Goal: Task Accomplishment & Management: Use online tool/utility

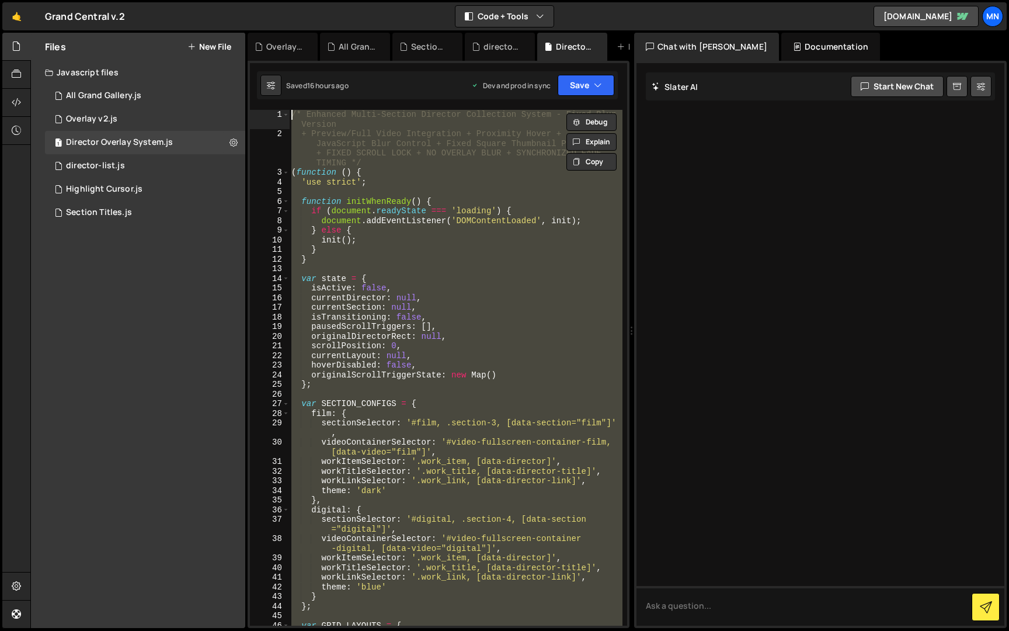
scroll to position [18624, 0]
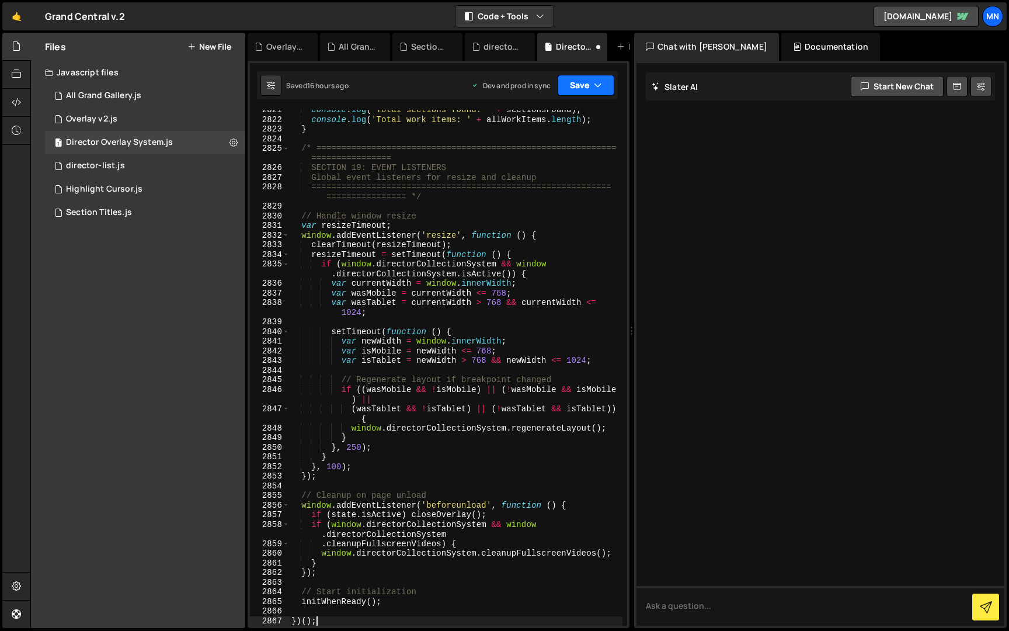
click at [591, 89] on button "Save" at bounding box center [586, 85] width 57 height 21
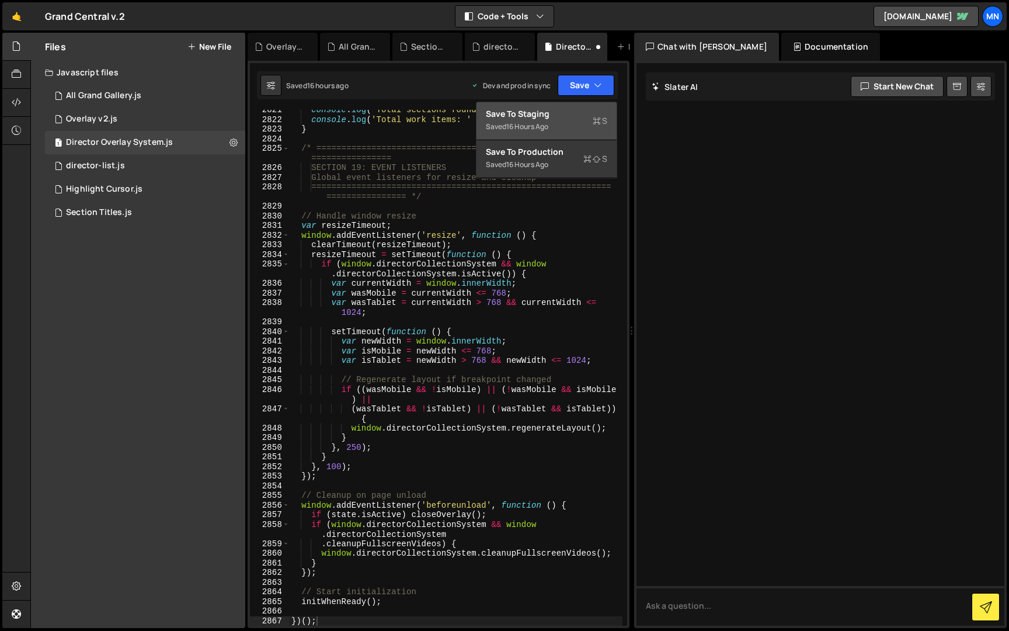
click at [568, 112] on div "Save to Staging S" at bounding box center [546, 114] width 121 height 12
type textarea "}"
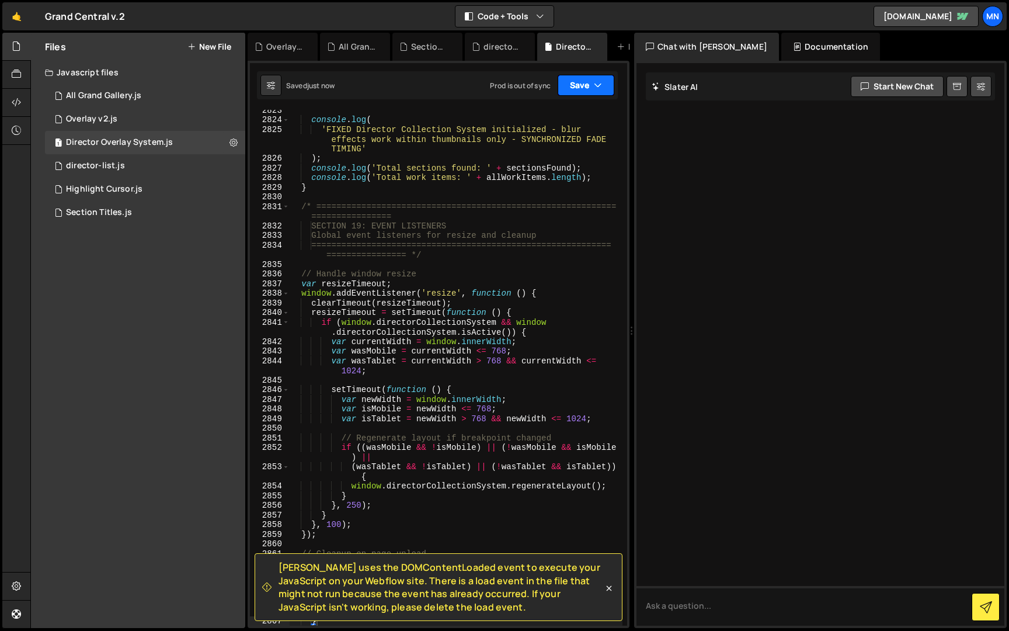
click at [590, 86] on button "Save" at bounding box center [586, 85] width 57 height 21
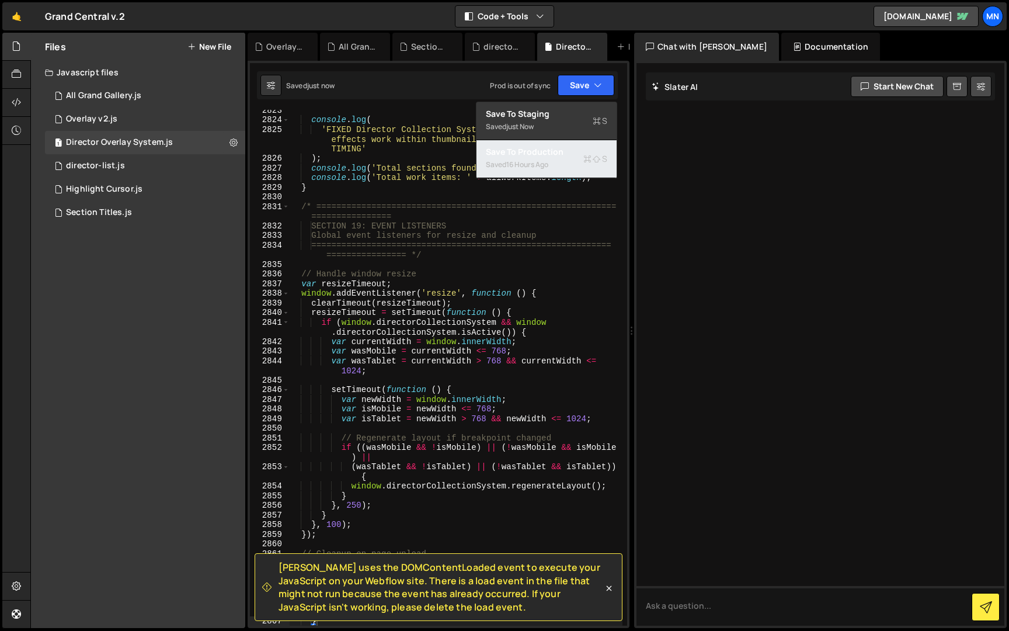
click at [567, 150] on div "Save to Production S" at bounding box center [546, 152] width 121 height 12
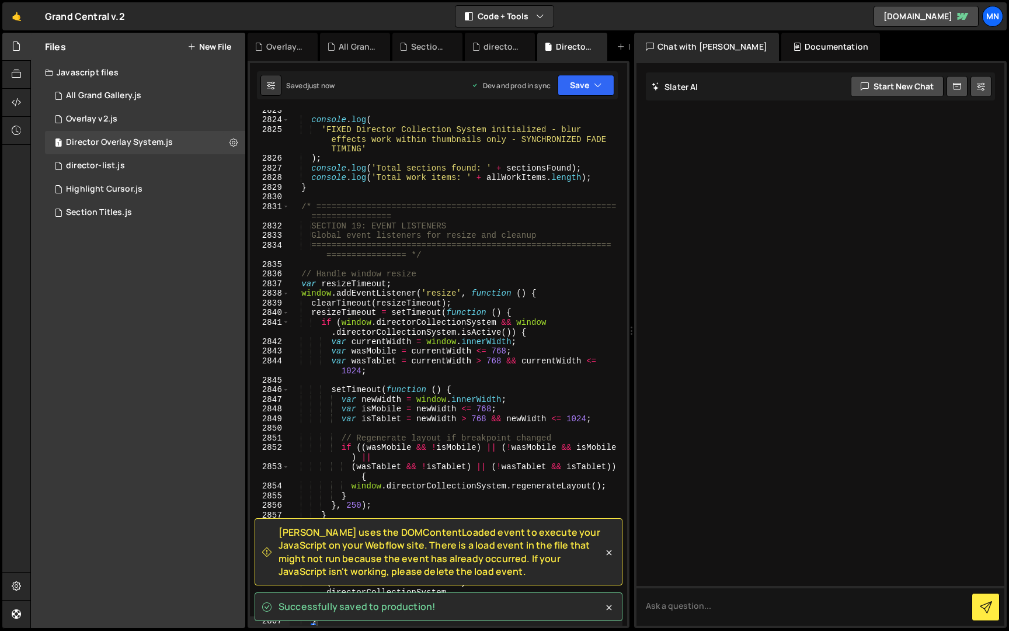
drag, startPoint x: 280, startPoint y: 531, endPoint x: 453, endPoint y: 574, distance: 177.5
click at [453, 574] on span "[PERSON_NAME] uses the DOMContentLoaded event to execute your JavaScript on you…" at bounding box center [441, 552] width 325 height 53
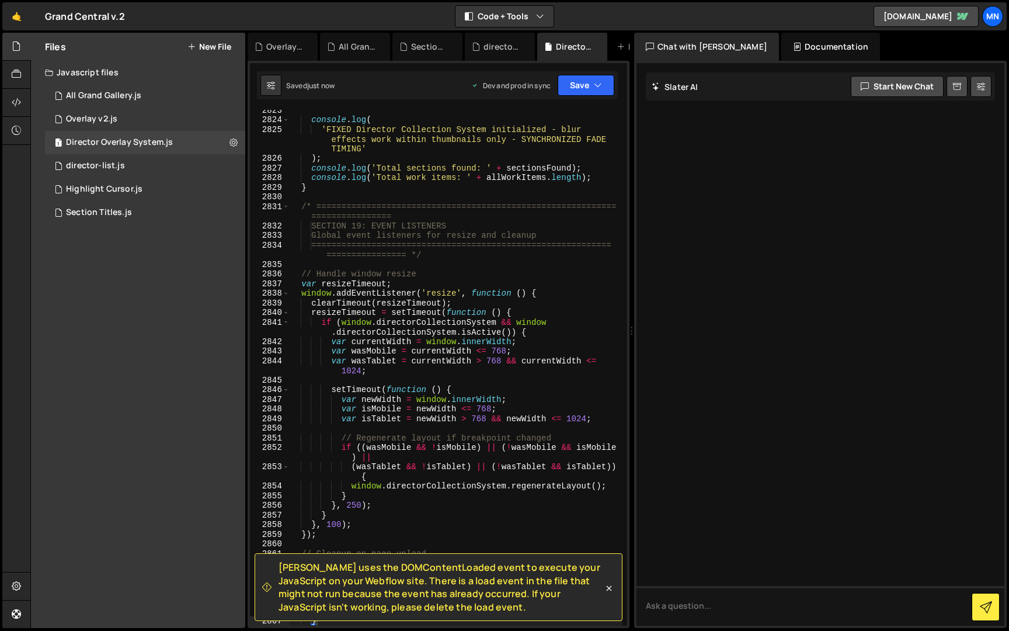
copy span "[PERSON_NAME] uses the DOMContentLoaded event to execute your JavaScript on you…"
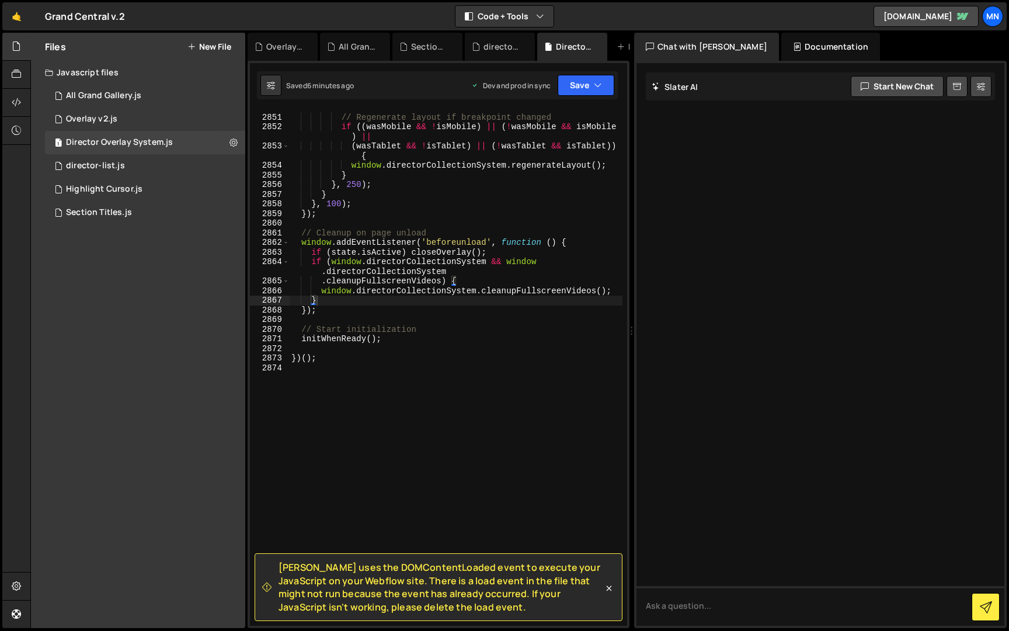
click at [607, 588] on icon at bounding box center [609, 588] width 12 height 12
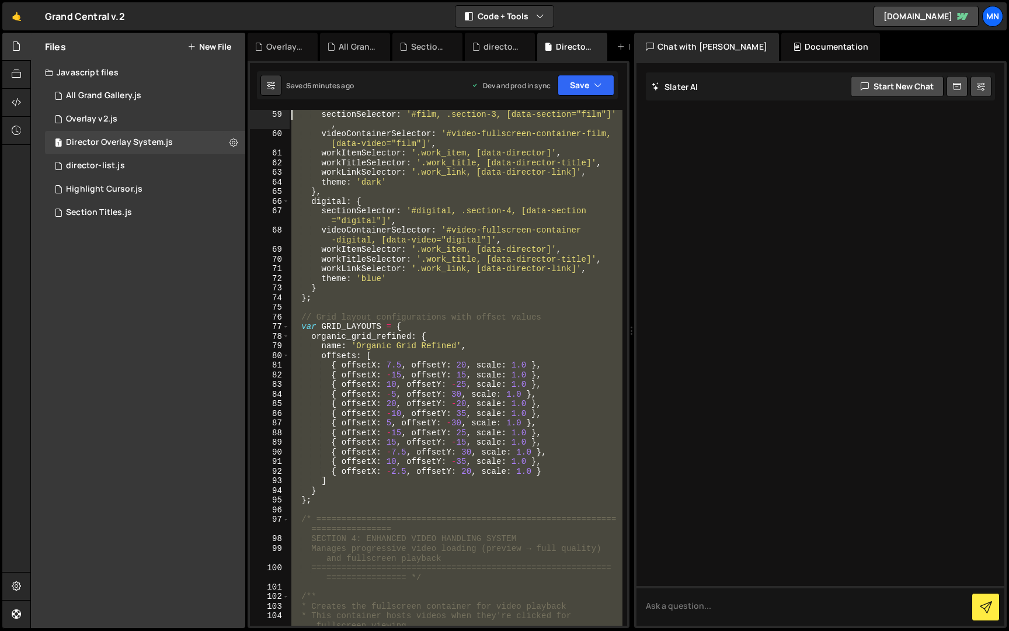
scroll to position [0, 0]
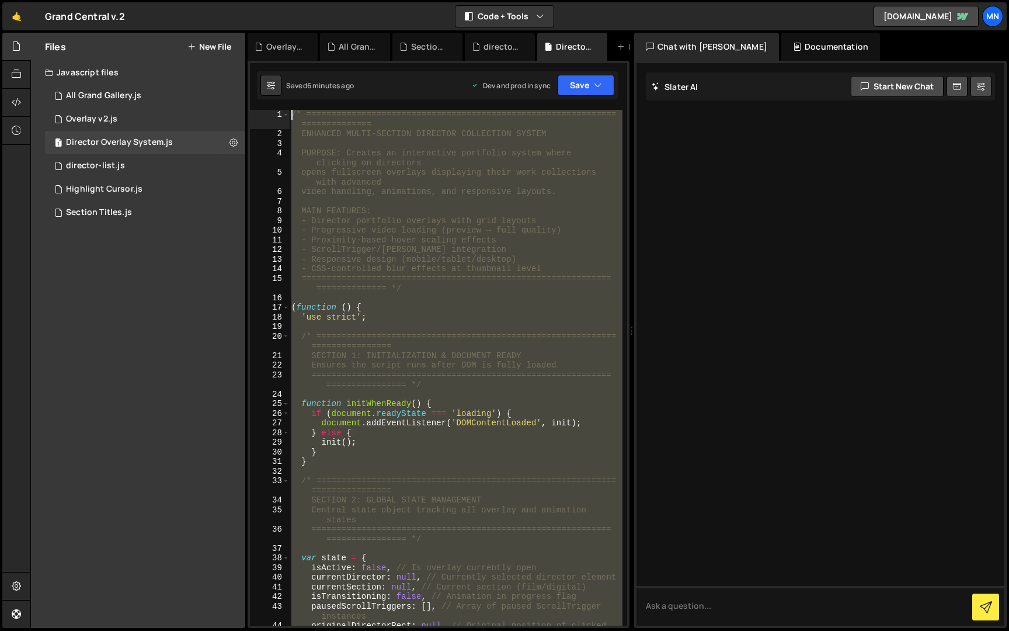
drag, startPoint x: 342, startPoint y: 449, endPoint x: 215, endPoint y: -22, distance: 487.0
click at [215, 0] on html "Projects [GEOGRAPHIC_DATA] Blog [GEOGRAPHIC_DATA] Projects Your Teams Invite te…" at bounding box center [504, 315] width 1009 height 631
paste textarea "})();"
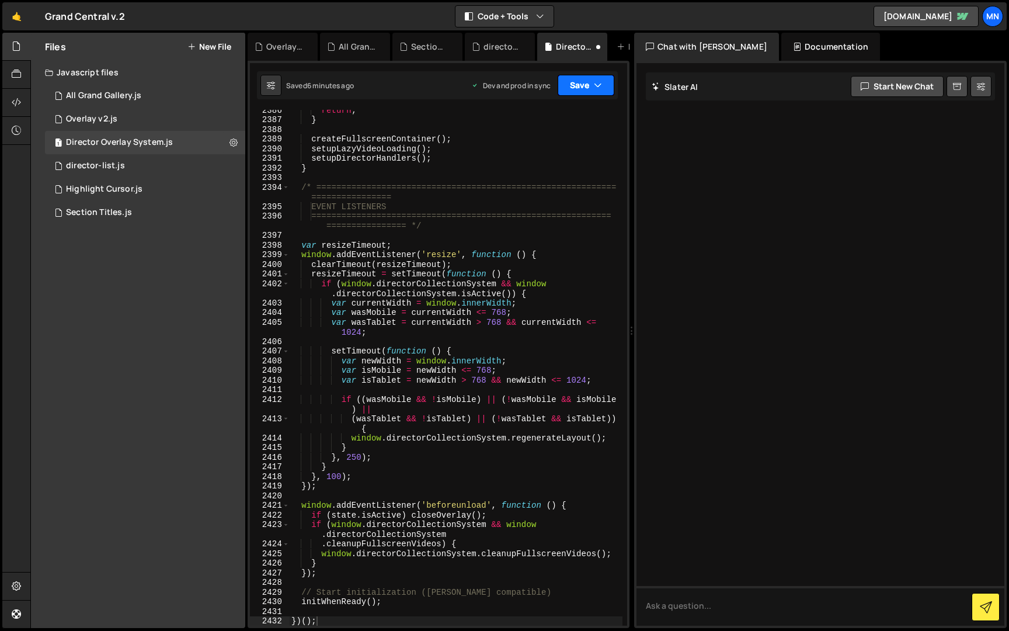
drag, startPoint x: 575, startPoint y: 91, endPoint x: 570, endPoint y: 106, distance: 15.9
click at [575, 91] on button "Save" at bounding box center [586, 85] width 57 height 21
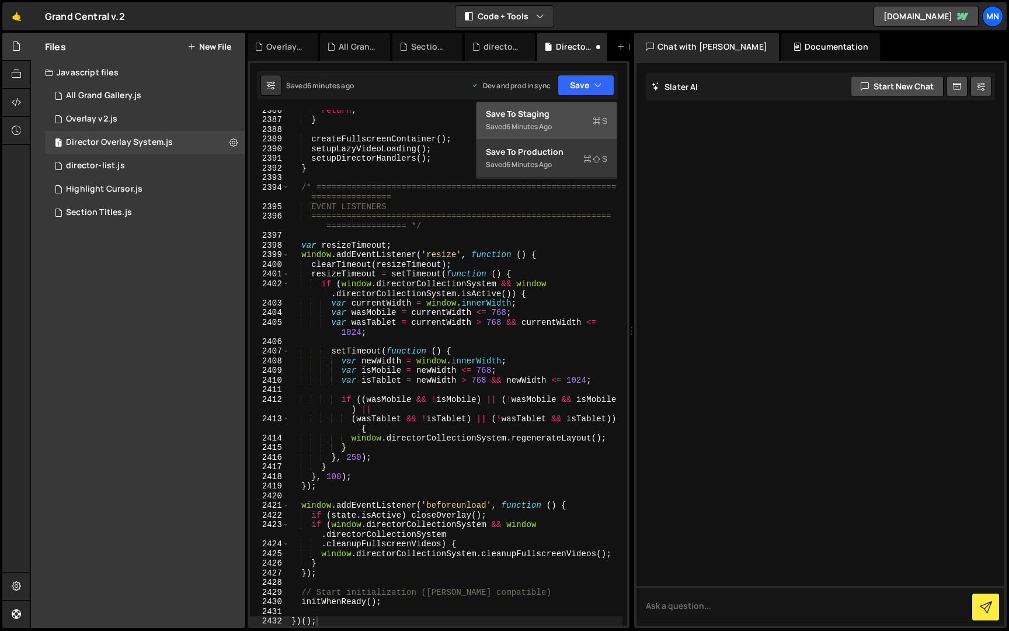
click at [569, 110] on div "Save to Staging S" at bounding box center [546, 114] width 121 height 12
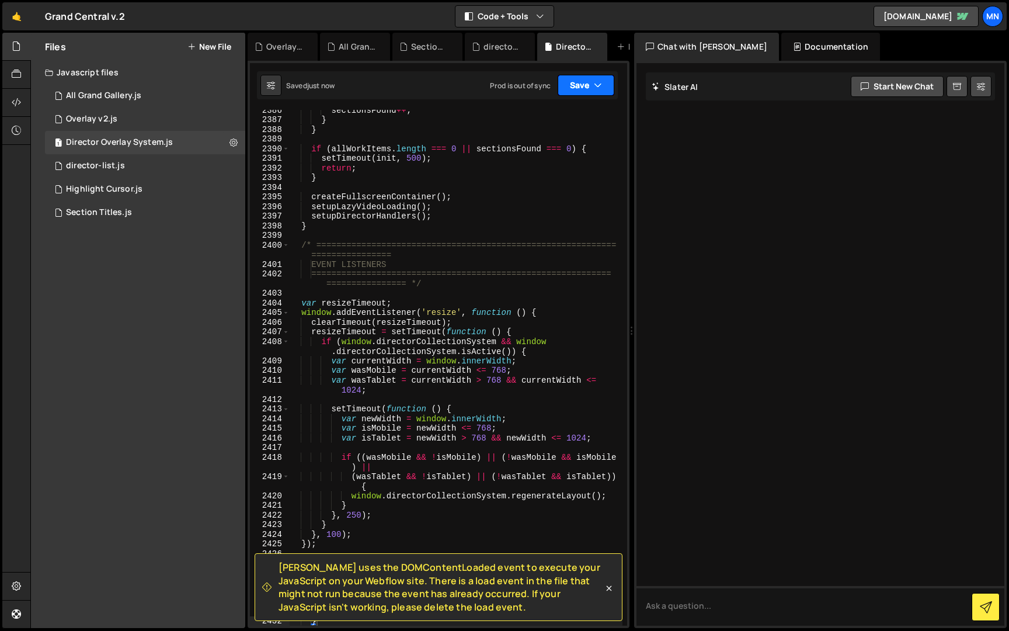
click at [593, 86] on button "Save" at bounding box center [586, 85] width 57 height 21
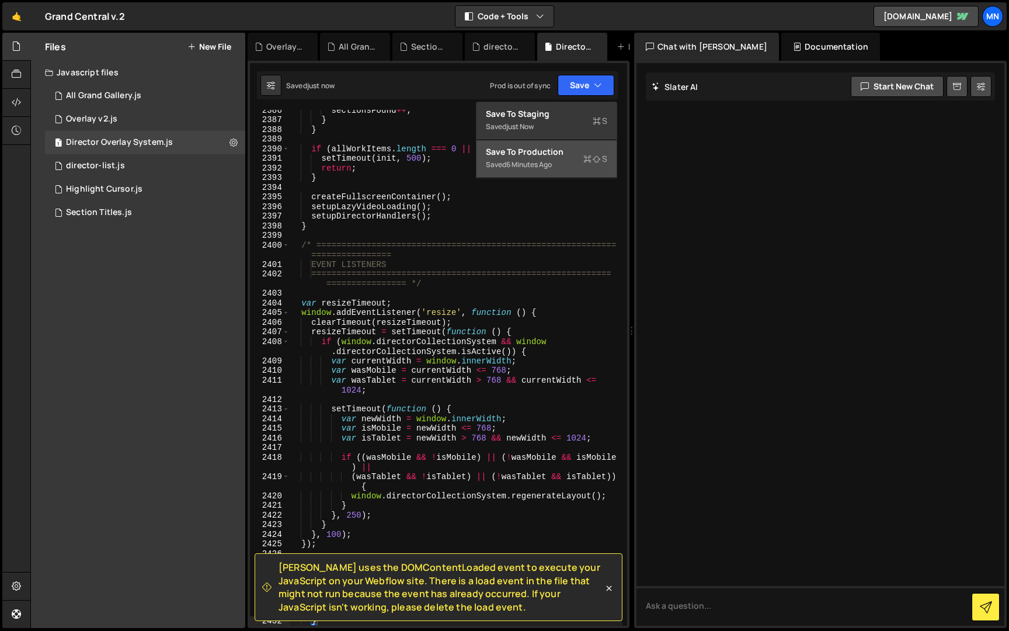
click at [574, 154] on div "Save to Production S" at bounding box center [546, 152] width 121 height 12
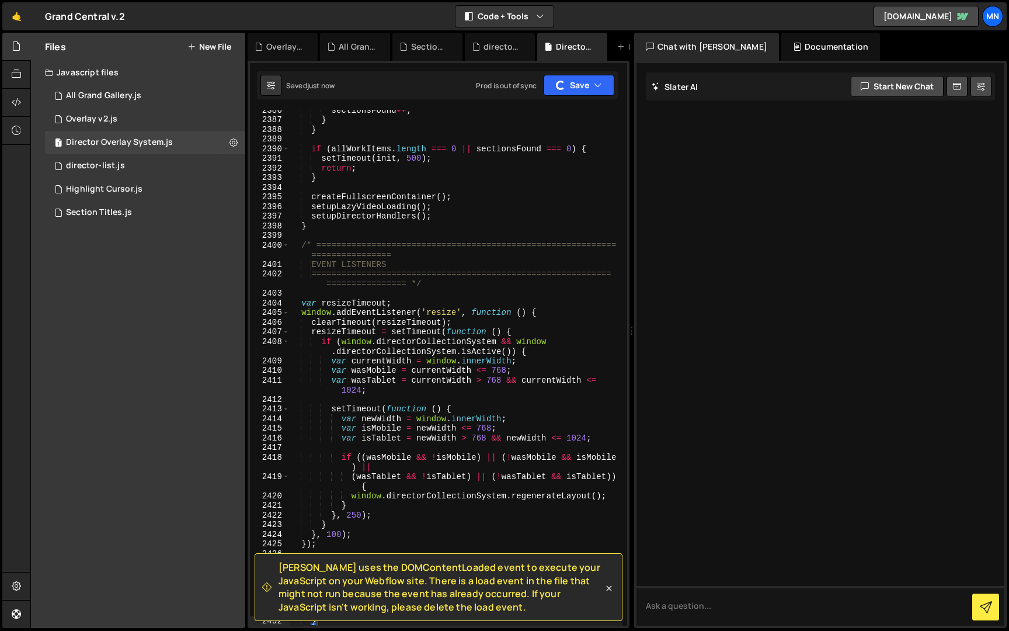
drag, startPoint x: 461, startPoint y: 608, endPoint x: 282, endPoint y: 567, distance: 184.6
click at [277, 567] on div "[PERSON_NAME] uses the DOMContentLoaded event to execute your JavaScript on you…" at bounding box center [432, 587] width 341 height 53
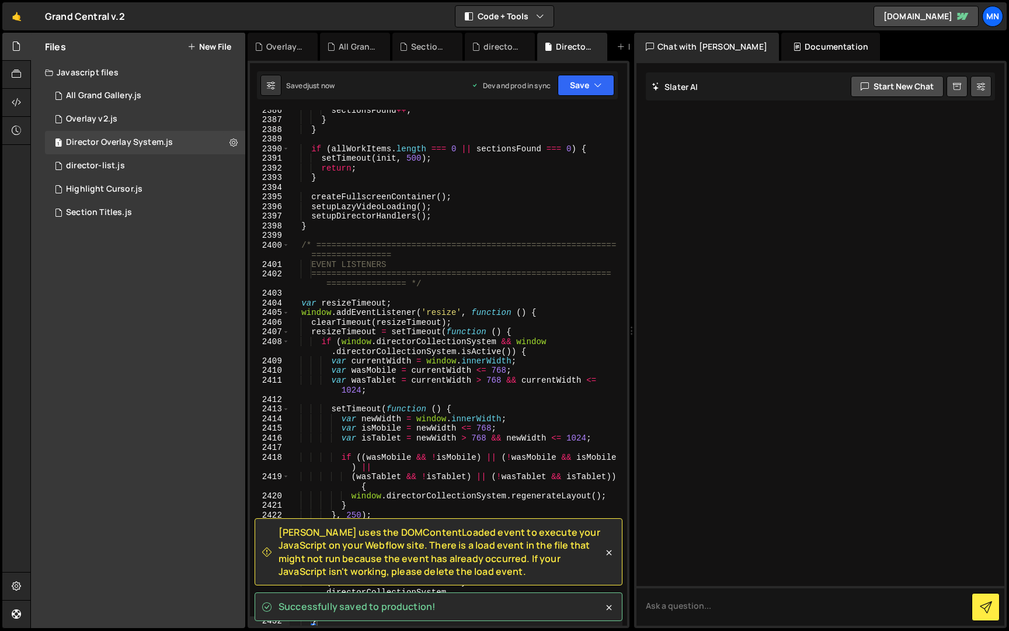
click at [442, 575] on span "[PERSON_NAME] uses the DOMContentLoaded event to execute your JavaScript on you…" at bounding box center [441, 552] width 325 height 53
drag, startPoint x: 452, startPoint y: 572, endPoint x: 296, endPoint y: 534, distance: 160.6
click at [276, 533] on div "[PERSON_NAME] uses the DOMContentLoaded event to execute your JavaScript on you…" at bounding box center [432, 552] width 341 height 53
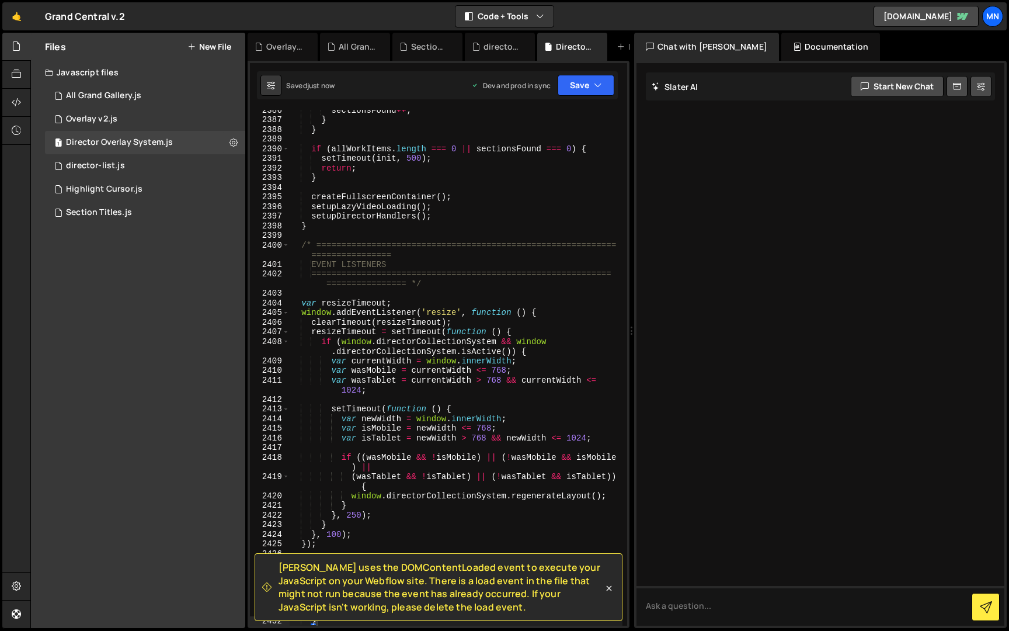
copy span "[PERSON_NAME] uses the DOMContentLoaded event to execute your JavaScript on you…"
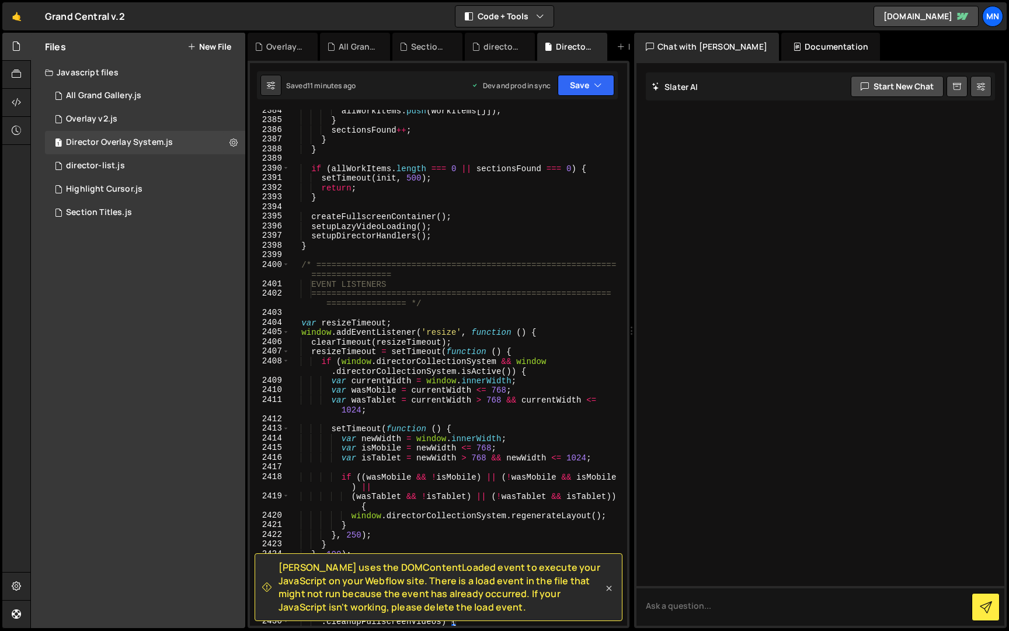
click at [609, 586] on icon at bounding box center [609, 588] width 12 height 12
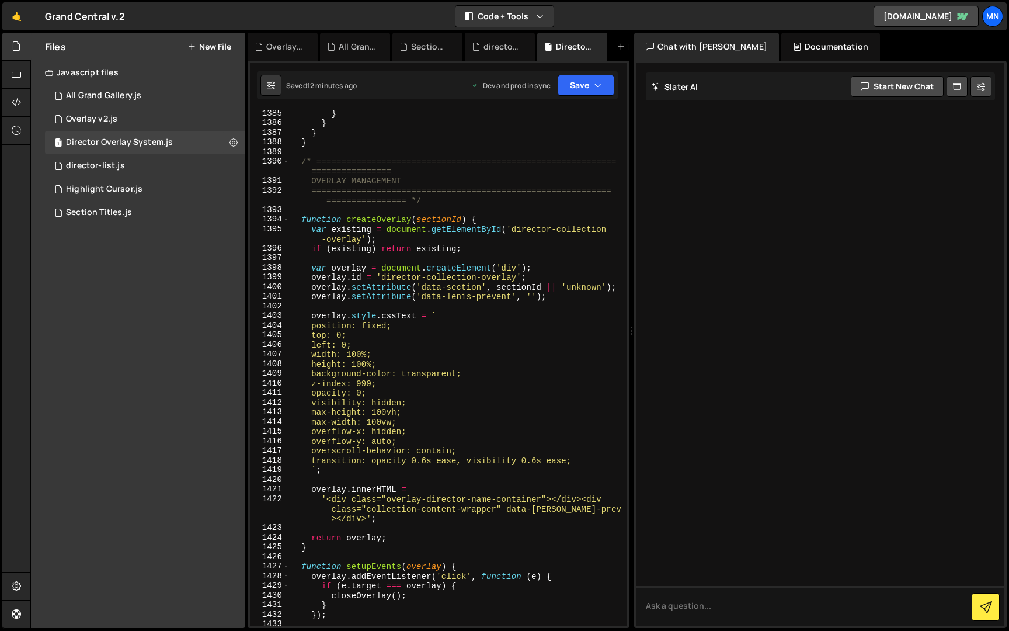
scroll to position [10733, 0]
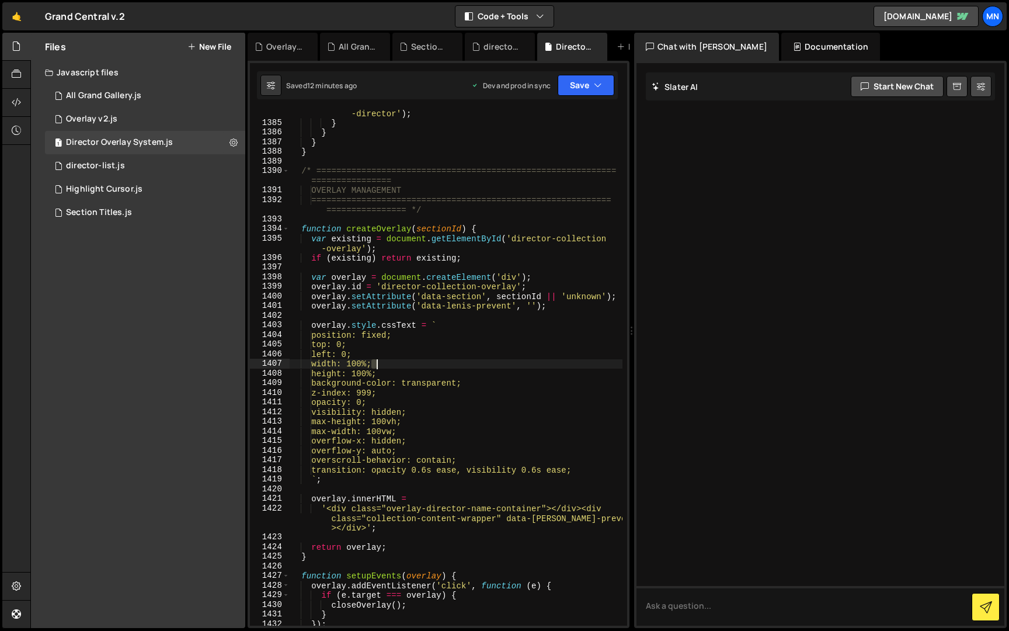
drag, startPoint x: 372, startPoint y: 362, endPoint x: 381, endPoint y: 356, distance: 10.5
click at [376, 362] on div "workItems [ j ] . classList . remove ( 'hidden-sibling' , 'active -director' ) …" at bounding box center [456, 371] width 334 height 545
click at [380, 374] on div "workItems [ j ] . classList . remove ( 'hidden-sibling' , 'active -director' ) …" at bounding box center [456, 371] width 334 height 545
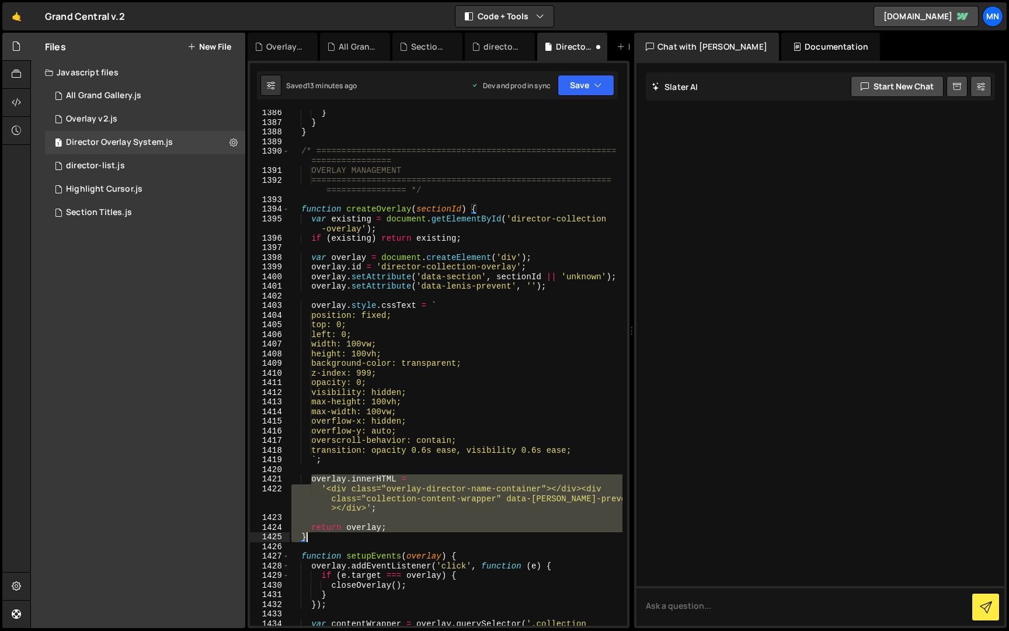
drag, startPoint x: 314, startPoint y: 481, endPoint x: 314, endPoint y: 535, distance: 53.7
click at [314, 535] on div "} } } /* ============================================================ =========…" at bounding box center [456, 380] width 334 height 545
paste textarea
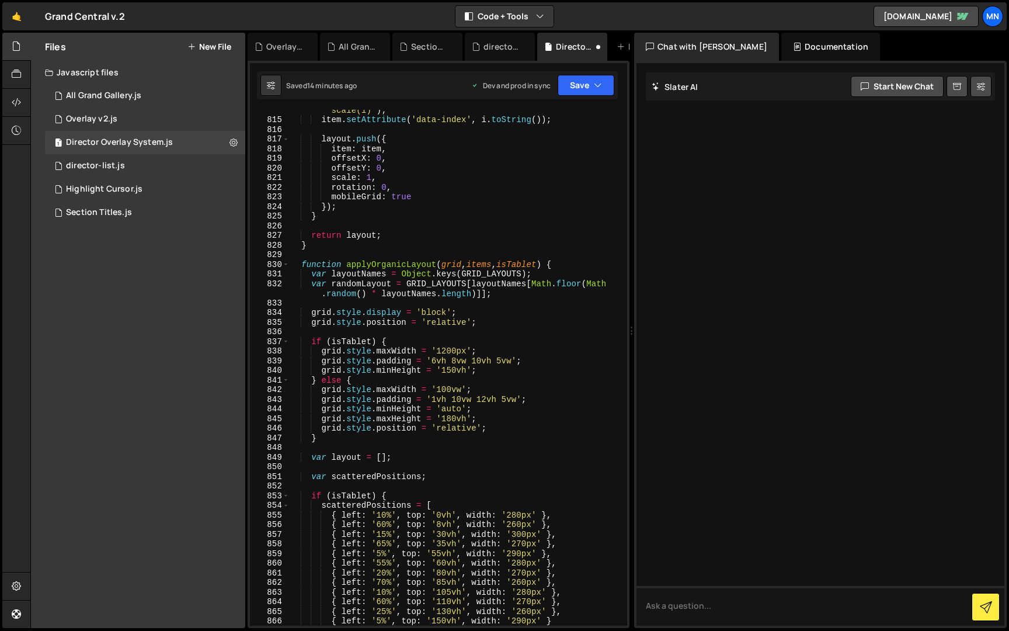
scroll to position [6257, 0]
click at [481, 421] on div "item . setAttribute ( 'data-final-transform' , 'translate(0, 0) scale(1)' ) ; i…" at bounding box center [456, 371] width 334 height 545
type textarea "grid.style.maxHeight = '180vh';"
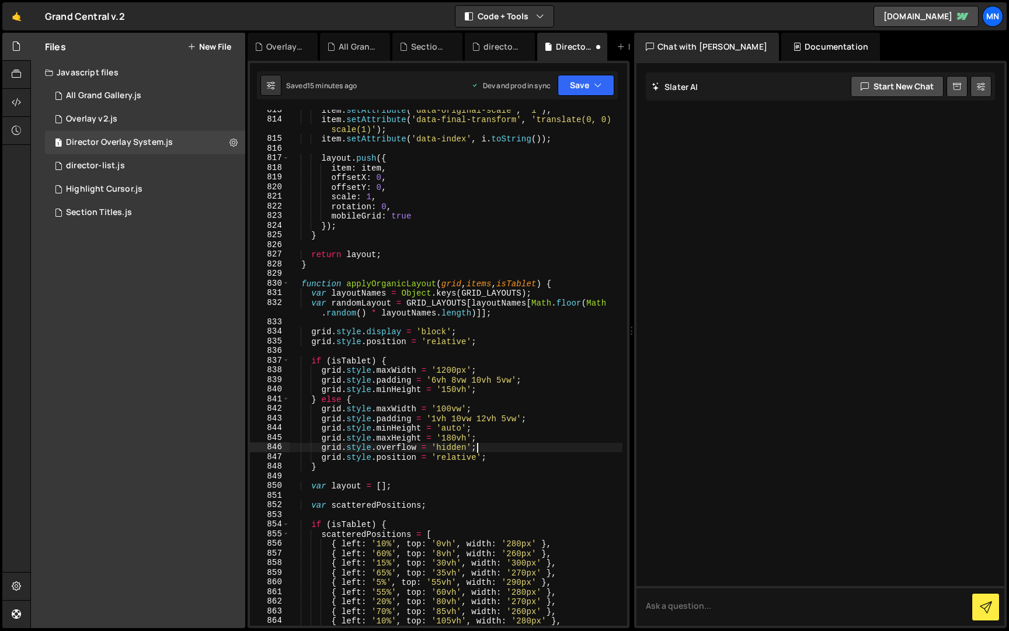
scroll to position [6243, 0]
type textarea "grid.style.overflow = 'hidden';"
click at [579, 84] on button "Save" at bounding box center [586, 85] width 57 height 21
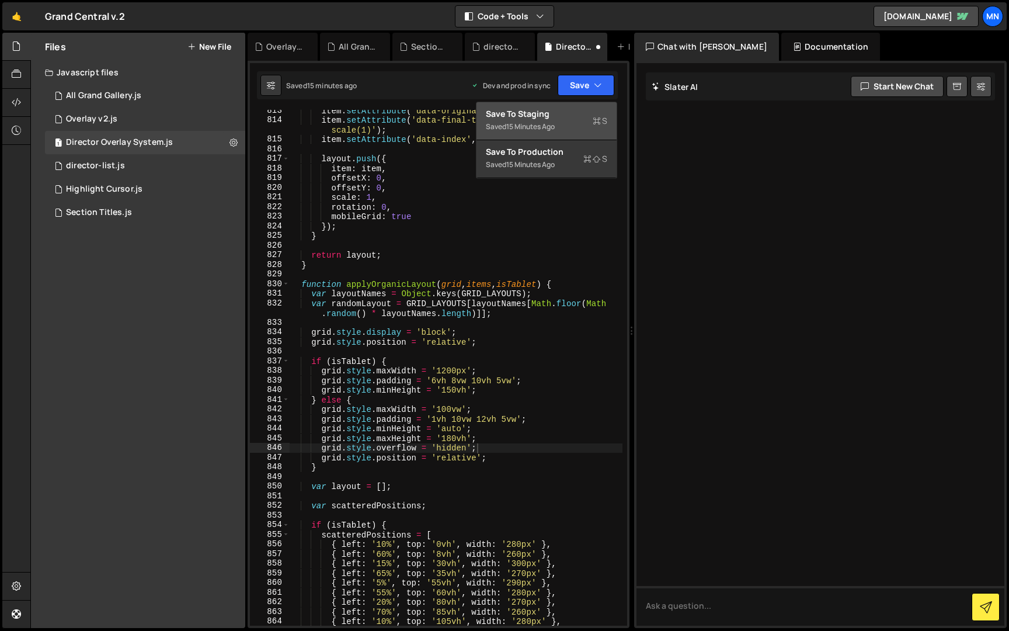
click at [574, 119] on div "Save to Staging S" at bounding box center [546, 114] width 121 height 12
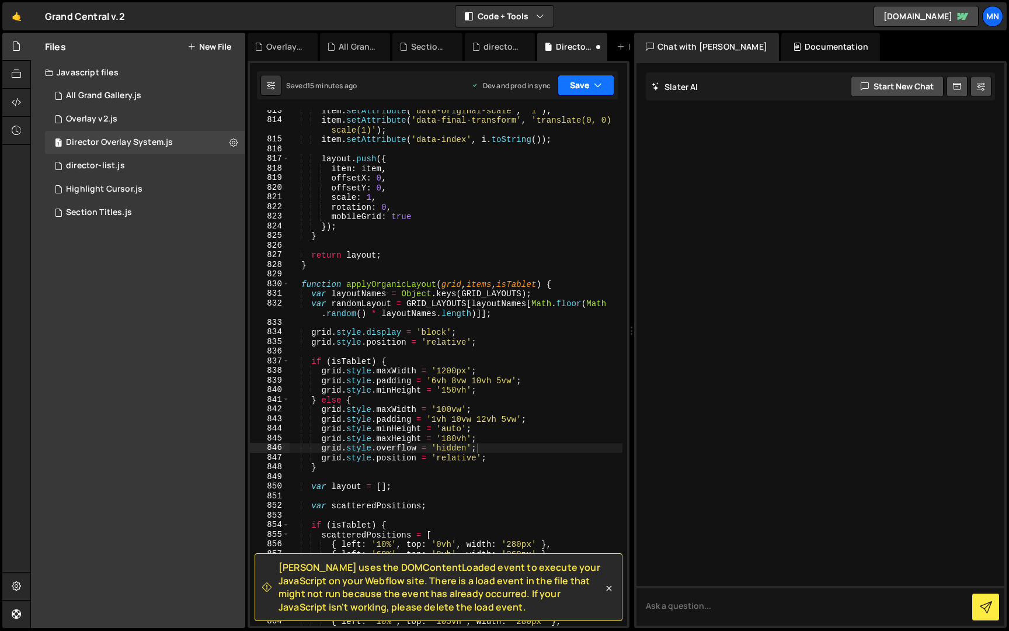
drag, startPoint x: 586, startPoint y: 85, endPoint x: 605, endPoint y: 117, distance: 36.4
click at [586, 85] on button "Save" at bounding box center [586, 85] width 57 height 21
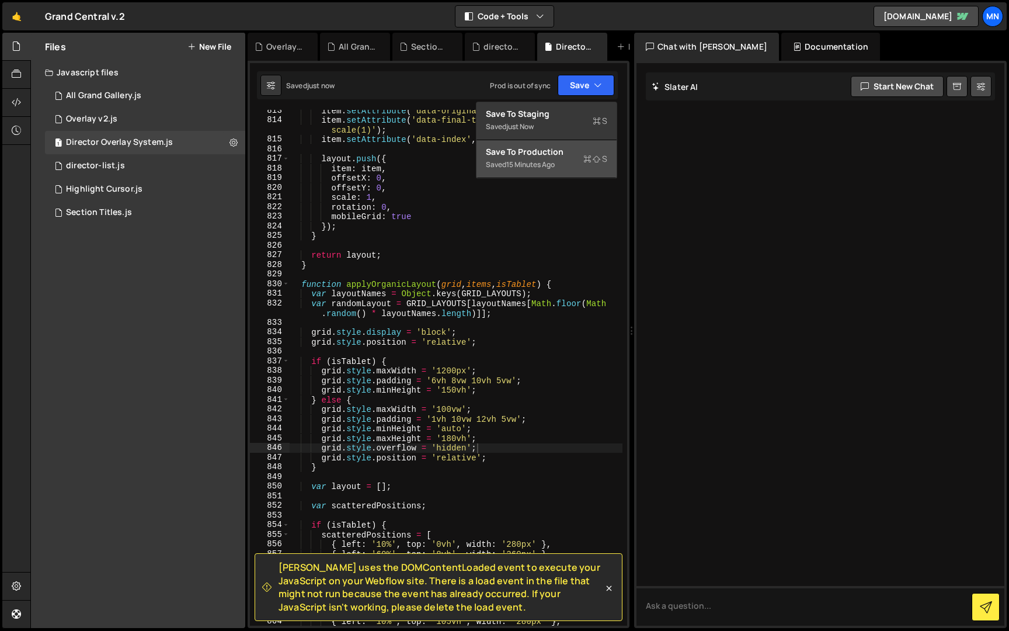
click at [576, 166] on div "Saved 15 minutes ago" at bounding box center [546, 165] width 121 height 14
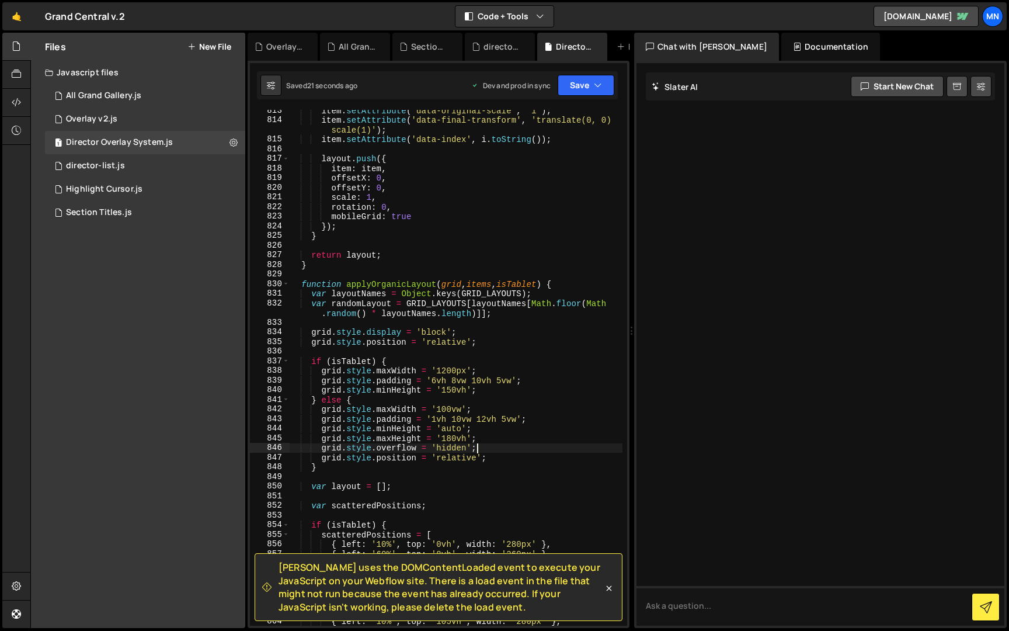
click at [485, 445] on div "item . setAttribute ( 'data-original-scale' , '1' ) ; item . setAttribute ( 'da…" at bounding box center [456, 373] width 334 height 535
drag, startPoint x: 470, startPoint y: 449, endPoint x: 268, endPoint y: 448, distance: 202.1
click at [268, 448] on div "grid.style.overflow = 'hidden'; 813 814 815 816 817 818 819 820 821 822 823 824…" at bounding box center [438, 368] width 377 height 516
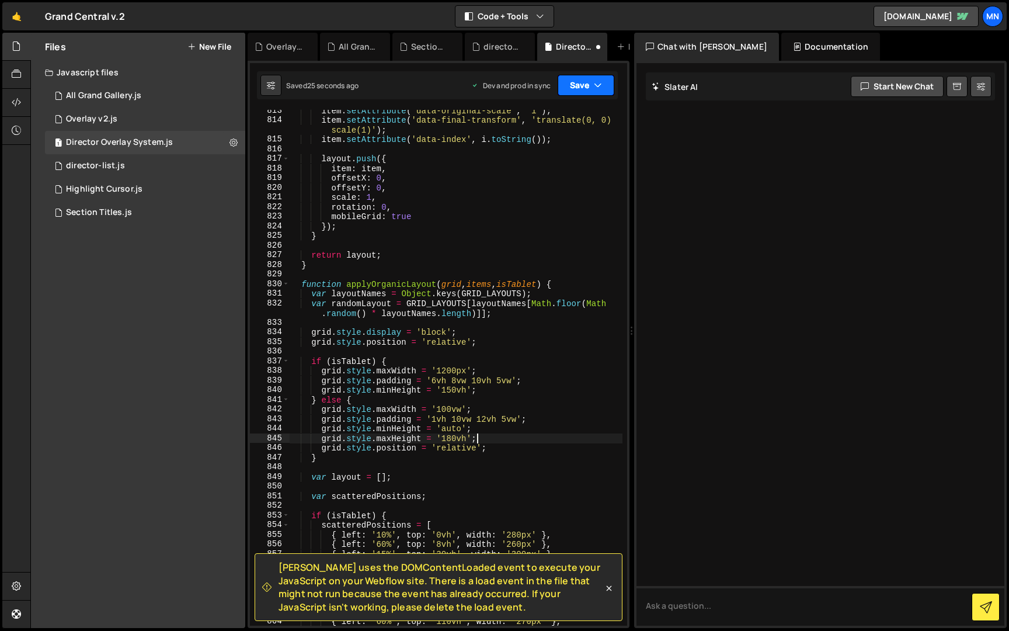
click at [583, 86] on button "Save" at bounding box center [586, 85] width 57 height 21
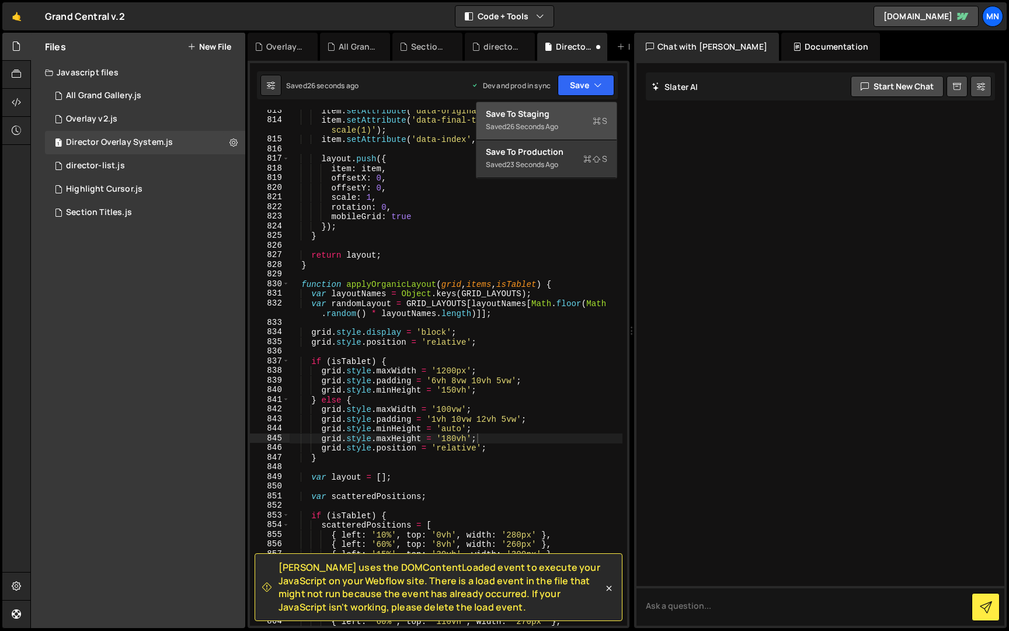
click at [565, 117] on div "Save to Staging S" at bounding box center [546, 114] width 121 height 12
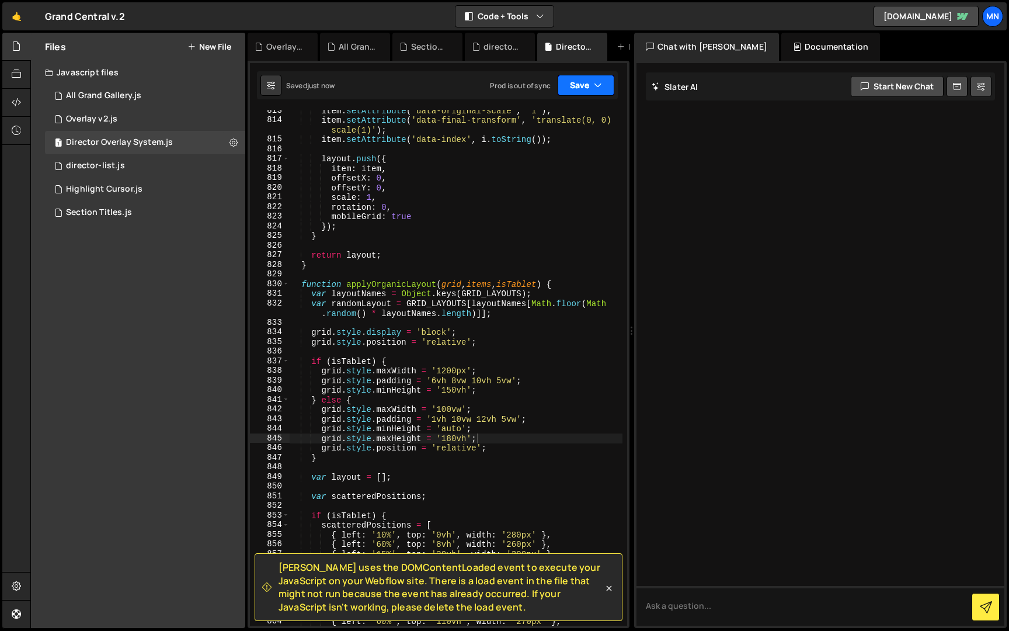
click at [594, 86] on icon "button" at bounding box center [598, 85] width 8 height 12
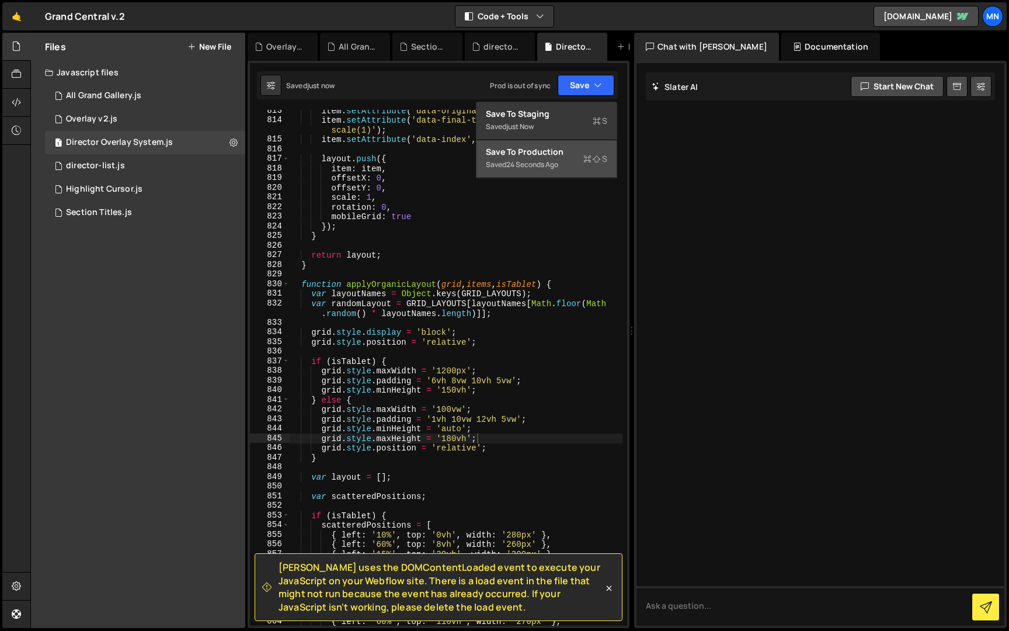
click at [571, 166] on div "Saved 24 seconds ago" at bounding box center [546, 165] width 121 height 14
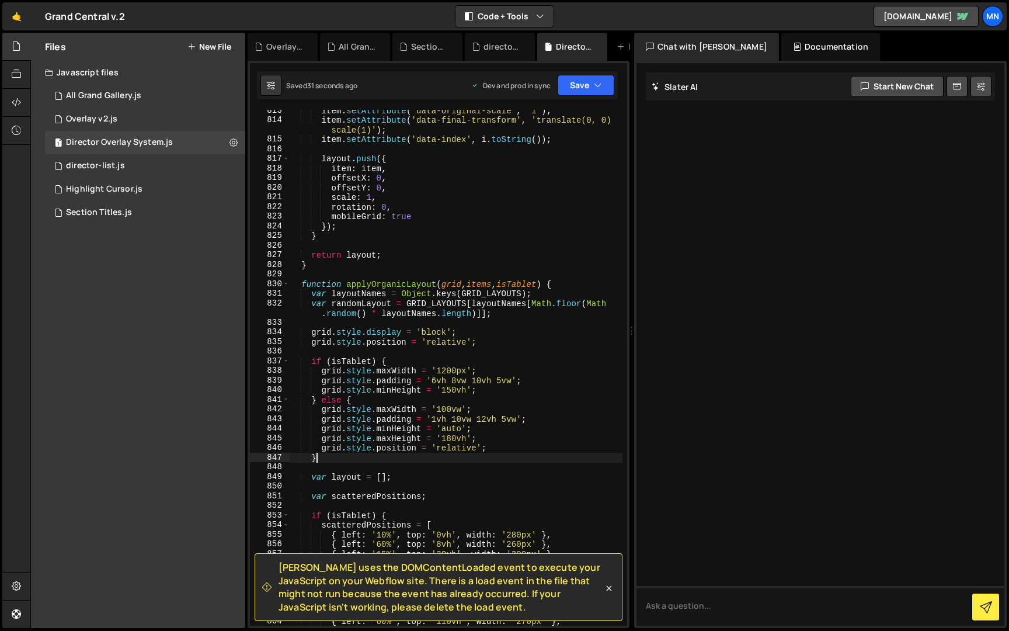
click at [532, 453] on div "item . setAttribute ( 'data-original-scale' , '1' ) ; item . setAttribute ( 'da…" at bounding box center [456, 373] width 334 height 535
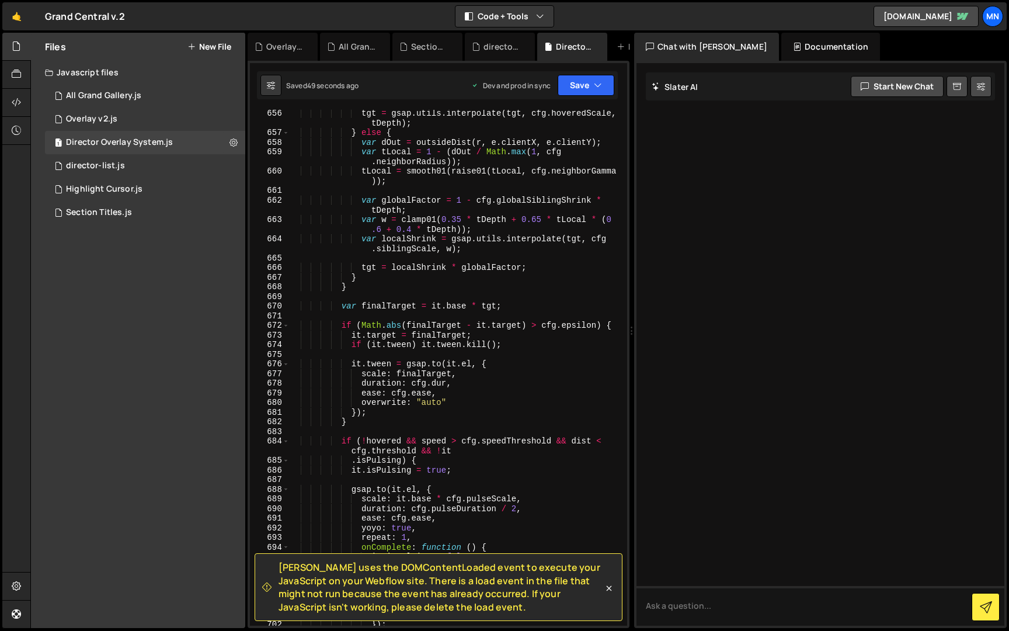
scroll to position [5060, 0]
drag, startPoint x: 609, startPoint y: 591, endPoint x: 592, endPoint y: 549, distance: 44.8
click at [609, 590] on icon at bounding box center [609, 588] width 12 height 12
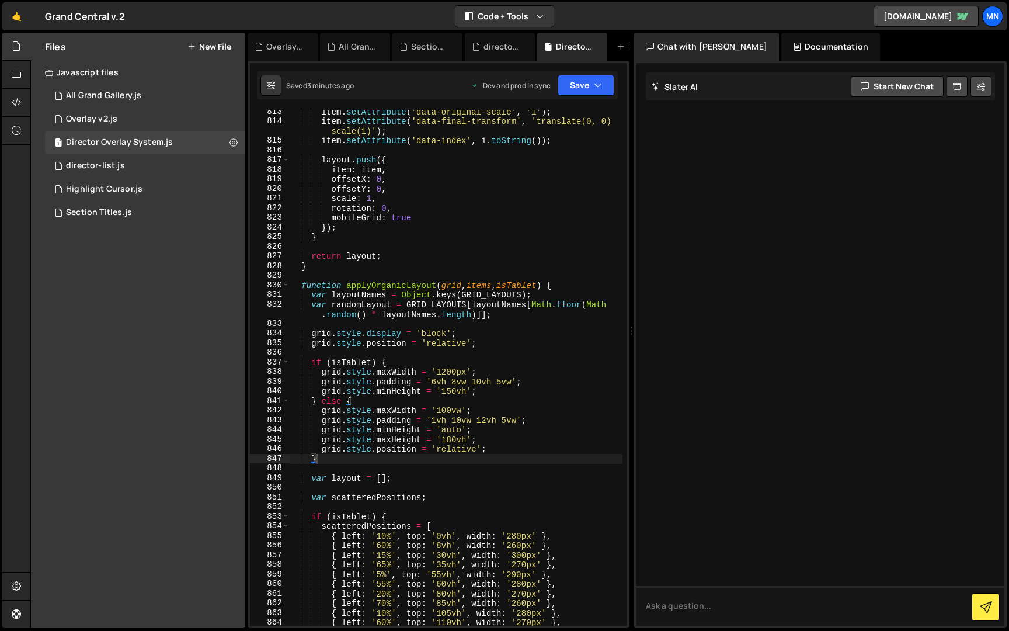
scroll to position [6245, 0]
click at [446, 435] on div "item . setAttribute ( 'data-original-scale' , '1' ) ; item . setAttribute ( 'da…" at bounding box center [456, 373] width 334 height 535
drag, startPoint x: 443, startPoint y: 436, endPoint x: 455, endPoint y: 436, distance: 11.7
click at [455, 436] on div "item . setAttribute ( 'data-original-scale' , '1' ) ; item . setAttribute ( 'da…" at bounding box center [456, 373] width 334 height 535
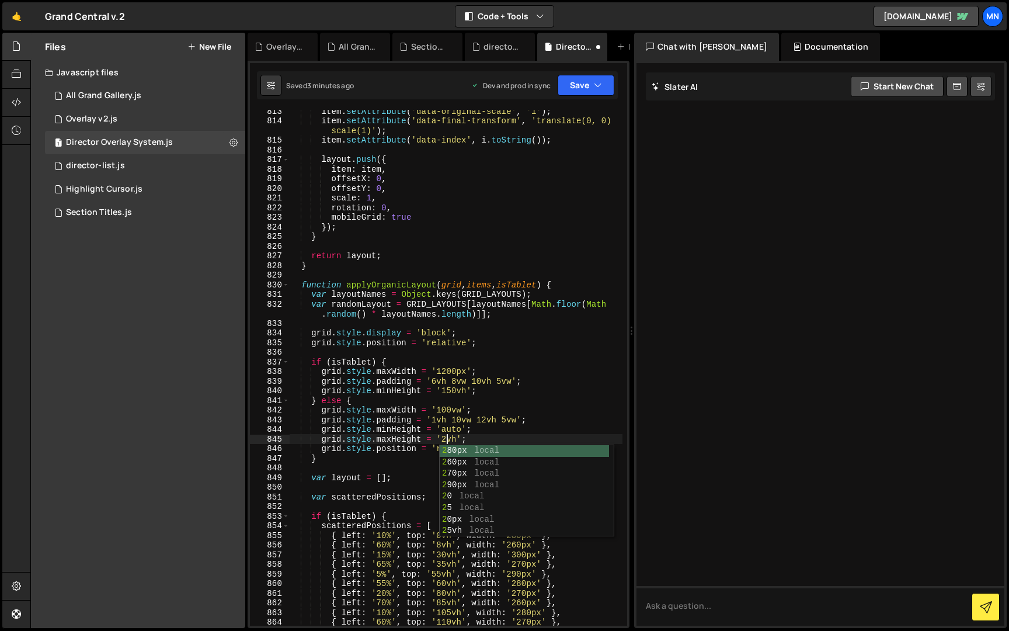
type textarea "grid.style.maxHeight = '200vh';"
click at [478, 437] on div "item . setAttribute ( 'data-original-scale' , '1' ) ; item . setAttribute ( 'da…" at bounding box center [456, 373] width 334 height 535
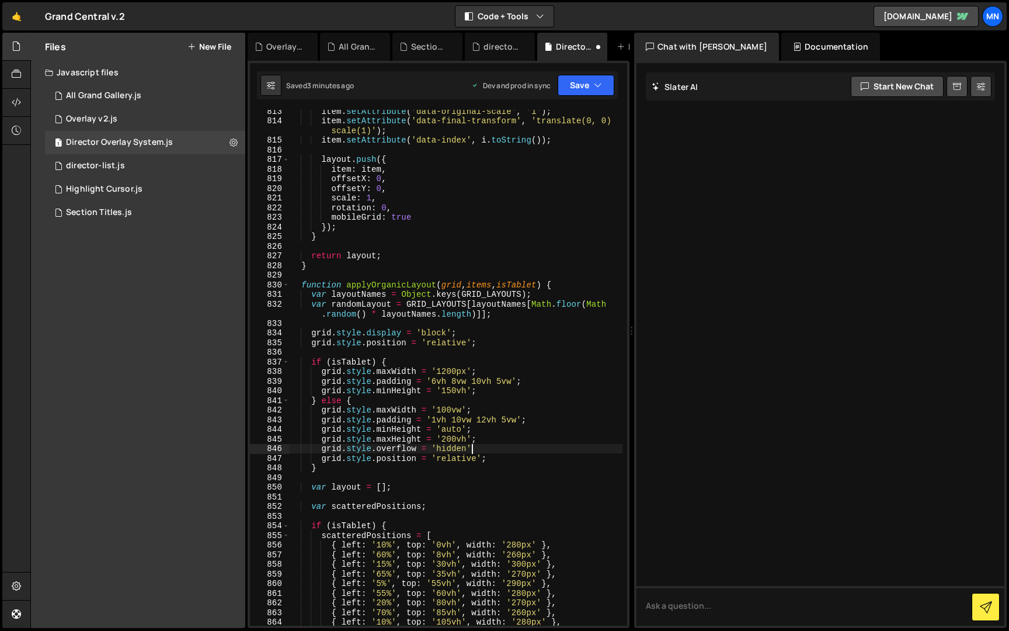
scroll to position [0, 12]
click at [593, 89] on button "Save" at bounding box center [586, 85] width 57 height 21
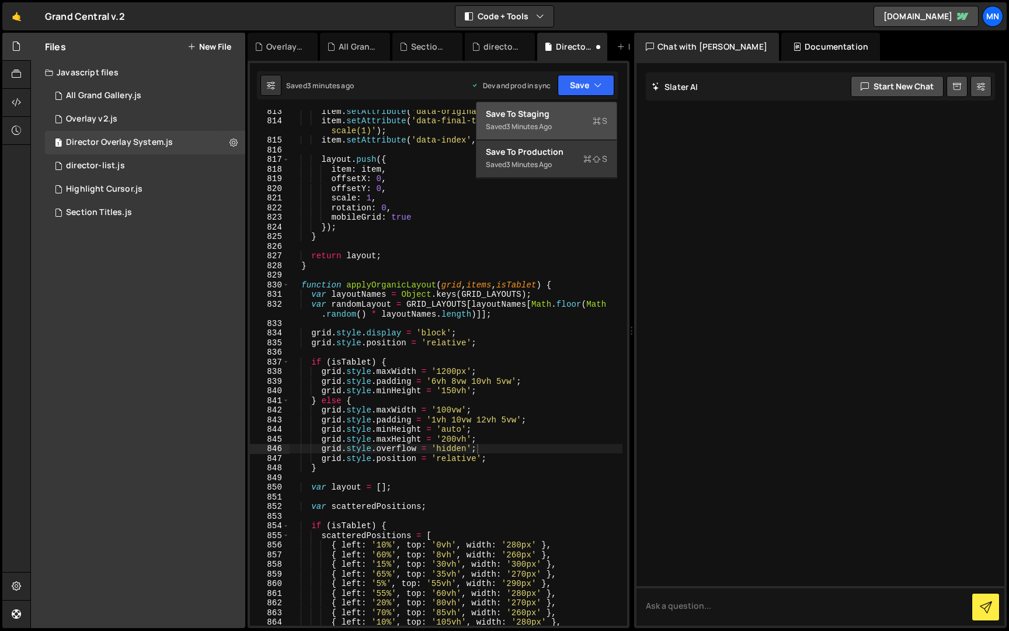
click at [581, 124] on div "Saved 3 minutes ago" at bounding box center [546, 127] width 121 height 14
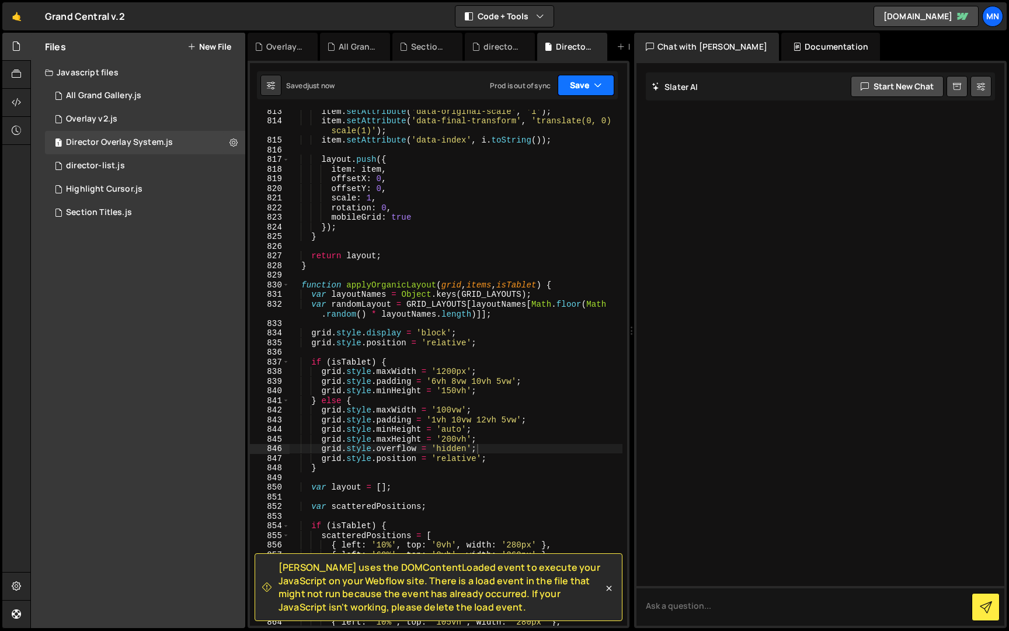
drag, startPoint x: 602, startPoint y: 88, endPoint x: 599, endPoint y: 140, distance: 52.1
click at [602, 88] on button "Save" at bounding box center [586, 85] width 57 height 21
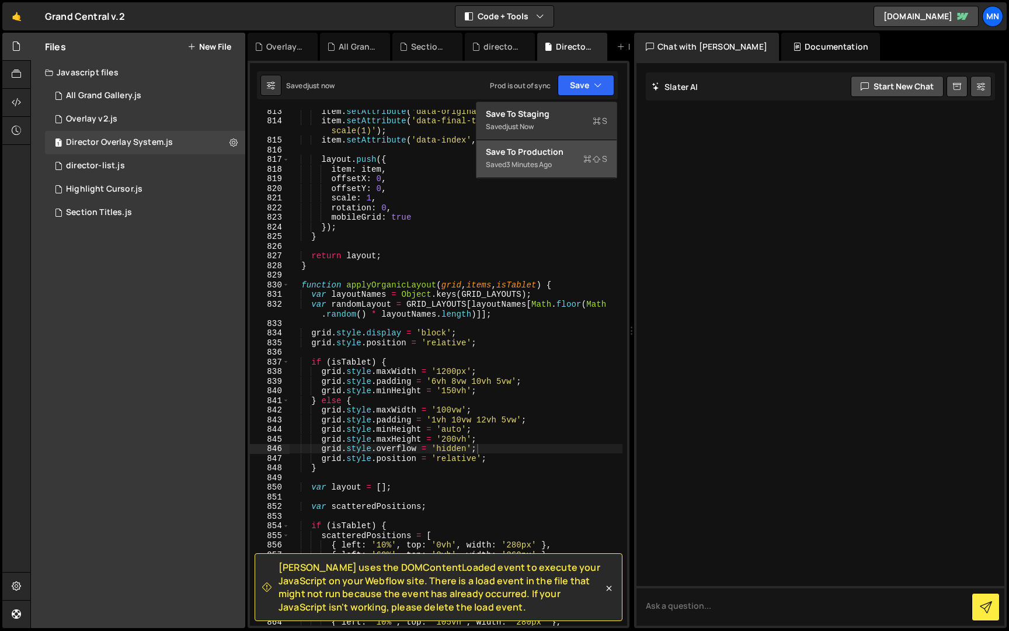
click at [592, 158] on span "S" at bounding box center [596, 159] width 24 height 12
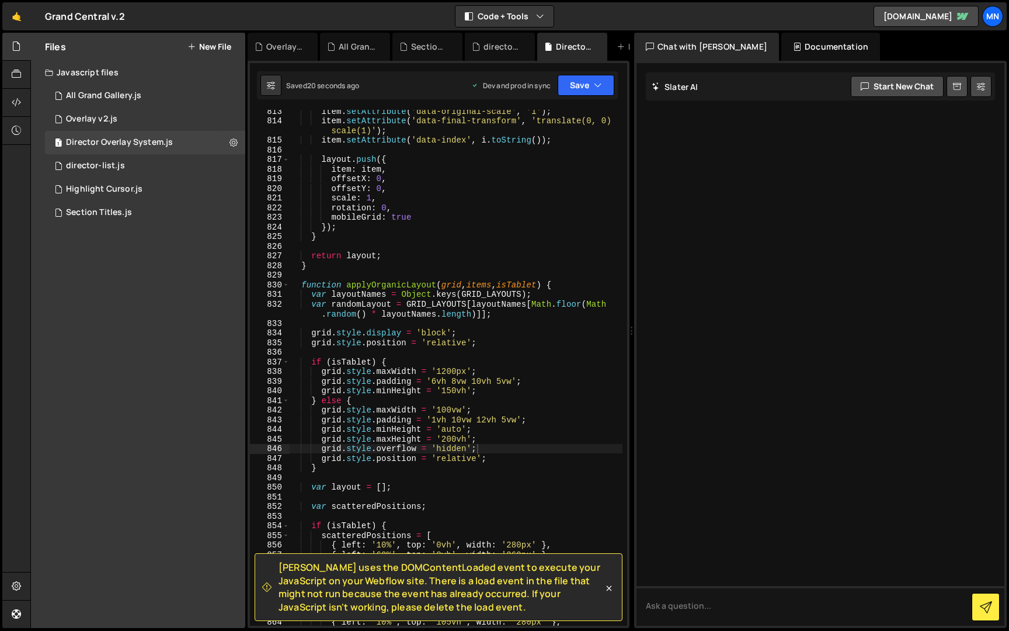
type textarea "grid.style.maxHeight = '200vh';"
drag, startPoint x: 381, startPoint y: 438, endPoint x: 391, endPoint y: 438, distance: 9.9
click at [391, 438] on div "item . setAttribute ( 'data-original-scale' , '1' ) ; item . setAttribute ( 'da…" at bounding box center [456, 373] width 334 height 535
drag, startPoint x: 481, startPoint y: 441, endPoint x: 321, endPoint y: 439, distance: 160.1
click at [321, 439] on div "item . setAttribute ( 'data-original-scale' , '1' ) ; item . setAttribute ( 'da…" at bounding box center [456, 373] width 334 height 535
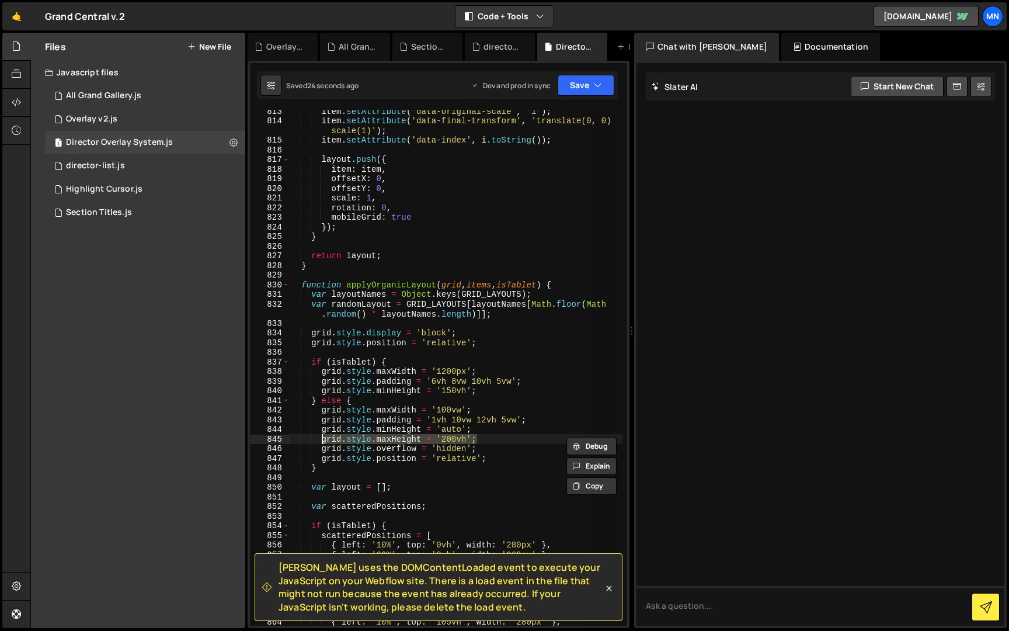
click at [484, 442] on div "item . setAttribute ( 'data-original-scale' , '1' ) ; item . setAttribute ( 'da…" at bounding box center [456, 368] width 334 height 516
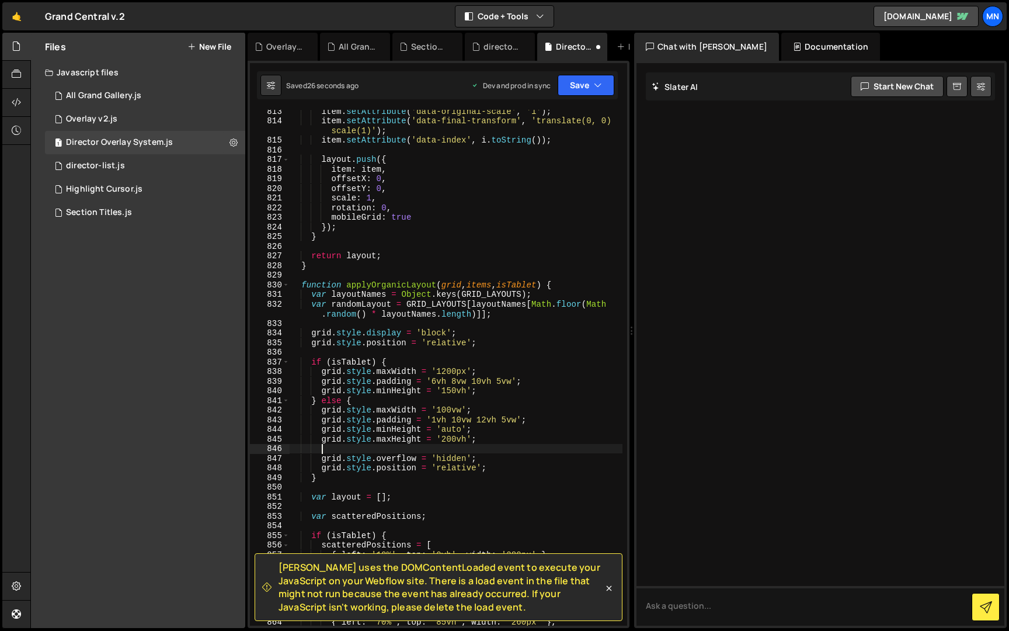
scroll to position [0, 1]
paste textarea "grid.style.maxHeight = '200vh';"
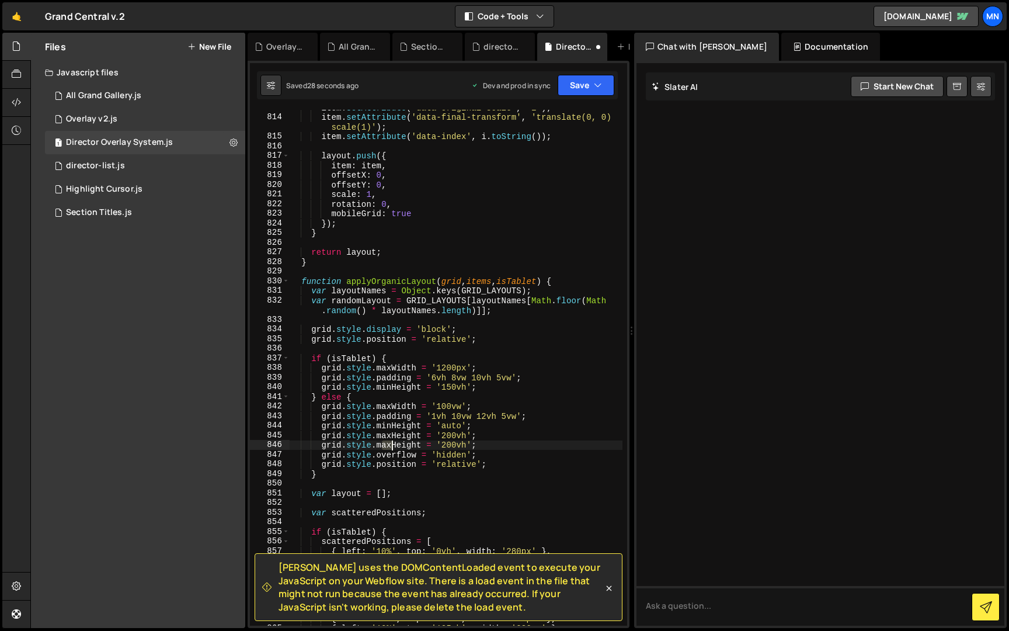
drag, startPoint x: 384, startPoint y: 449, endPoint x: 391, endPoint y: 449, distance: 7.0
click at [391, 449] on div "item . setAttribute ( 'data-original-scale' , '1' ) ; item . setAttribute ( 'da…" at bounding box center [456, 370] width 334 height 535
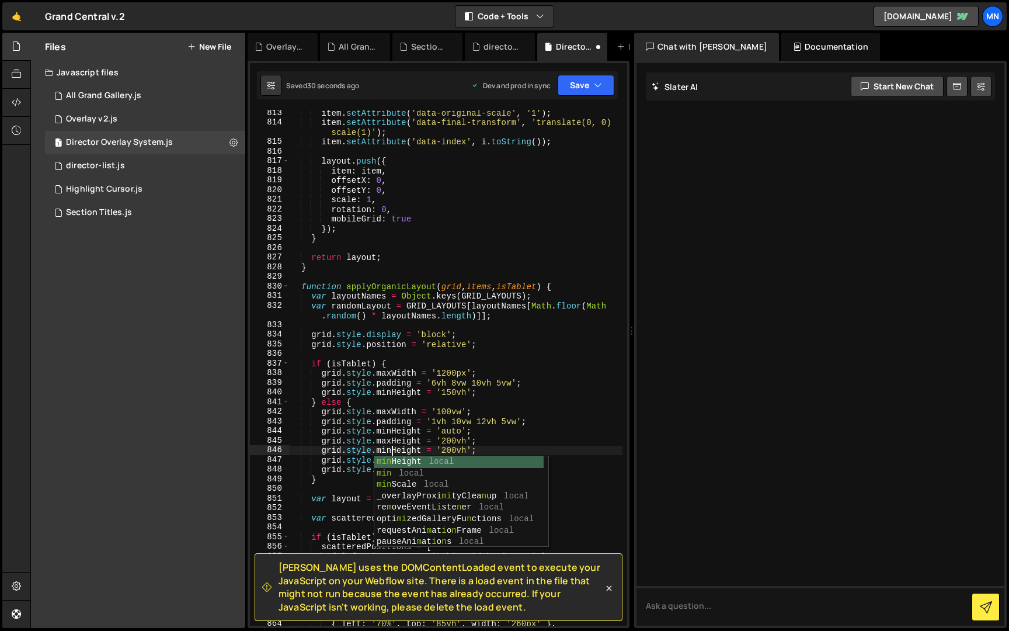
scroll to position [0, 6]
drag, startPoint x: 487, startPoint y: 447, endPoint x: 448, endPoint y: 453, distance: 39.0
click at [487, 447] on div "item . setAttribute ( 'data-original-scale' , '1' ) ; item . setAttribute ( 'da…" at bounding box center [456, 375] width 334 height 535
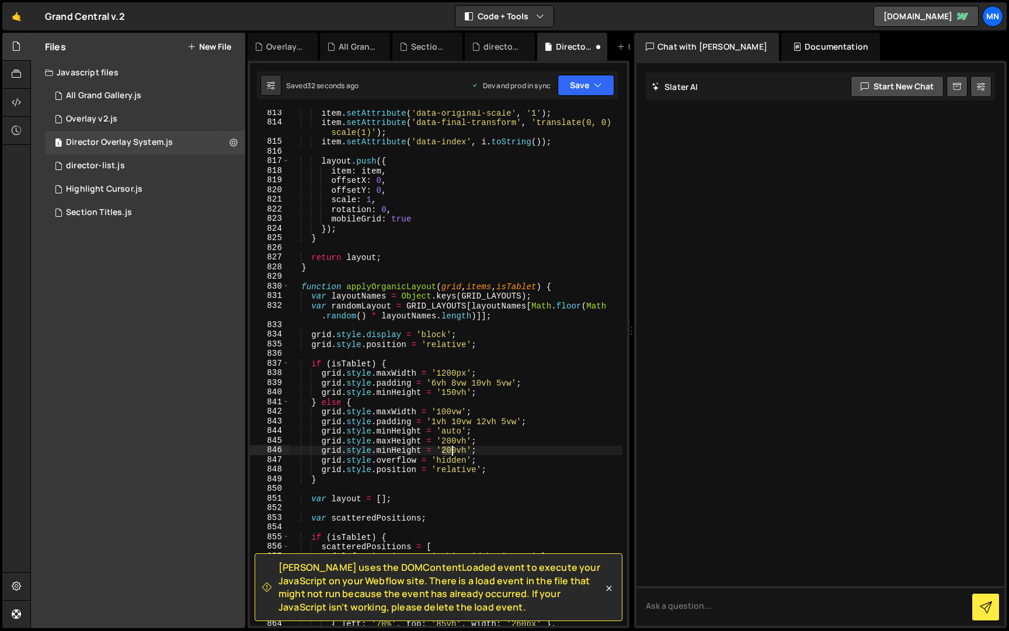
drag, startPoint x: 443, startPoint y: 450, endPoint x: 451, endPoint y: 450, distance: 8.2
click at [451, 450] on div "item . setAttribute ( 'data-original-scale' , '1' ) ; item . setAttribute ( 'da…" at bounding box center [456, 375] width 334 height 535
click at [583, 88] on button "Save" at bounding box center [586, 85] width 57 height 21
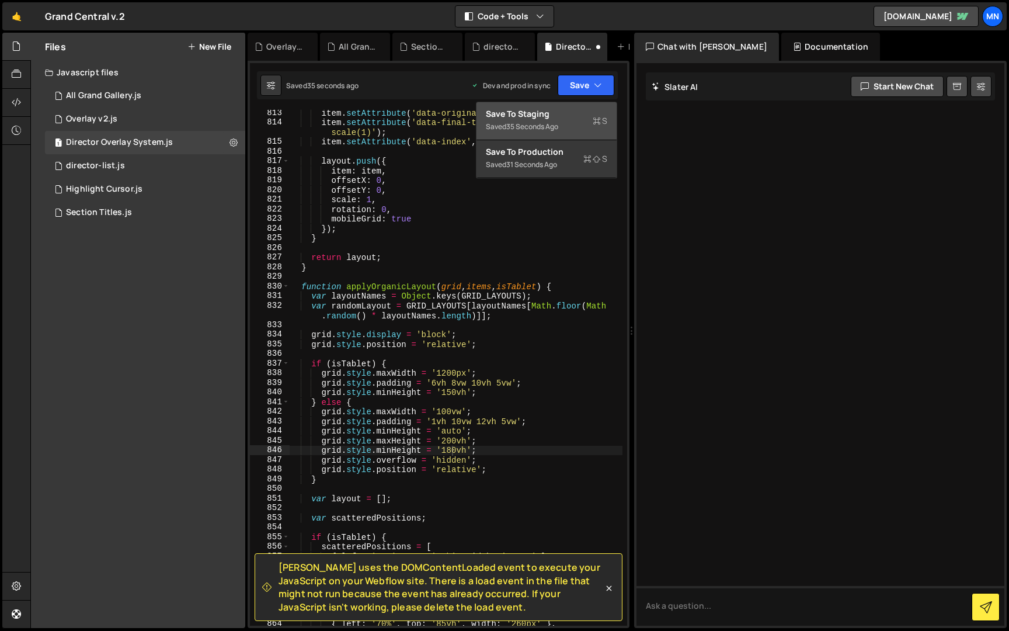
click at [578, 123] on div "Saved 35 seconds ago" at bounding box center [546, 127] width 121 height 14
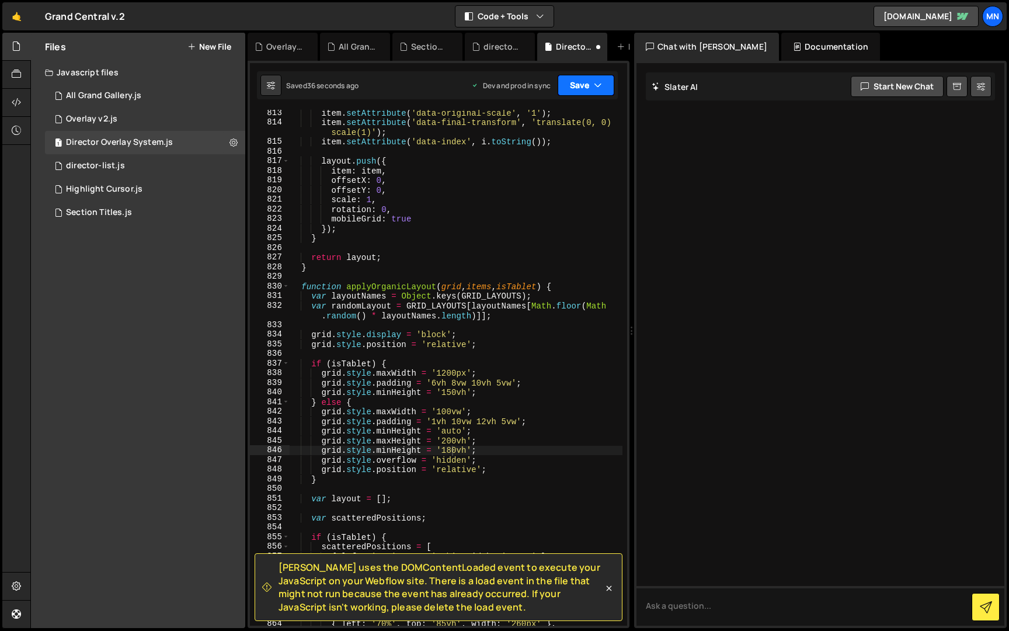
click at [599, 81] on icon "button" at bounding box center [598, 85] width 8 height 12
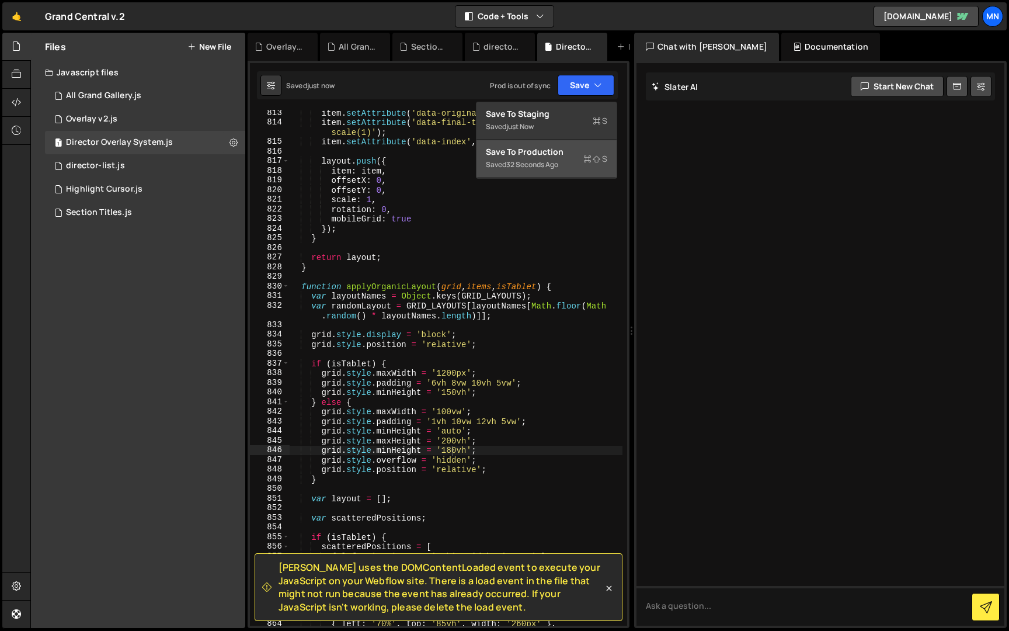
click at [577, 162] on div "Saved 32 seconds ago" at bounding box center [546, 165] width 121 height 14
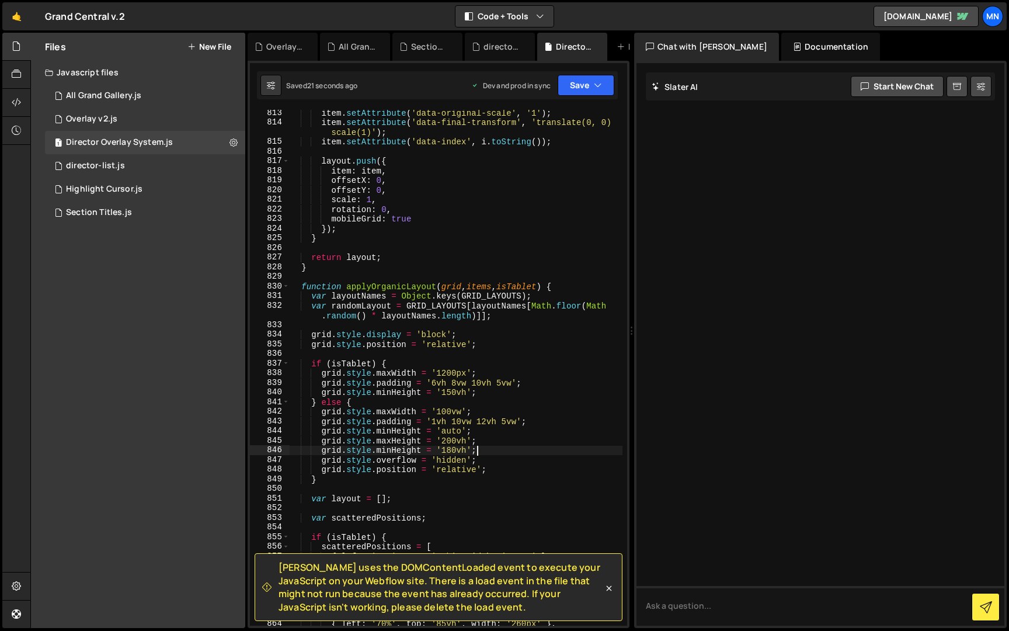
click at [484, 450] on div "item . setAttribute ( 'data-original-scale' , '1' ) ; item . setAttribute ( 'da…" at bounding box center [456, 375] width 334 height 535
drag, startPoint x: 482, startPoint y: 451, endPoint x: 248, endPoint y: 442, distance: 233.8
click at [248, 442] on div "[PERSON_NAME] uses the DOMContentLoaded event to execute your JavaScript on you…" at bounding box center [439, 344] width 382 height 567
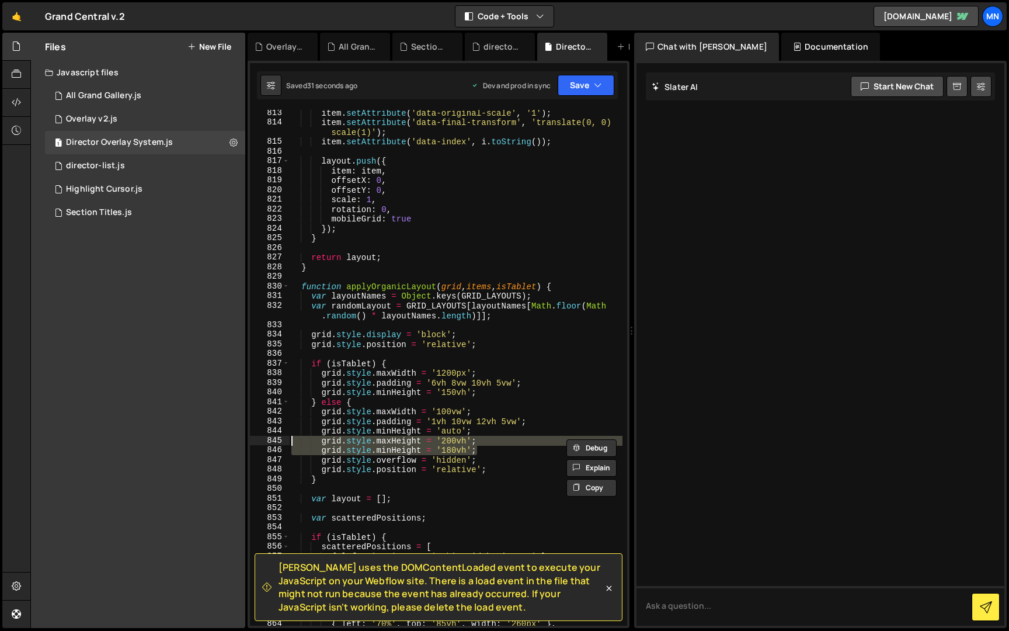
click at [457, 454] on div "item . setAttribute ( 'data-original-scale' , '1' ) ; item . setAttribute ( 'da…" at bounding box center [456, 368] width 334 height 516
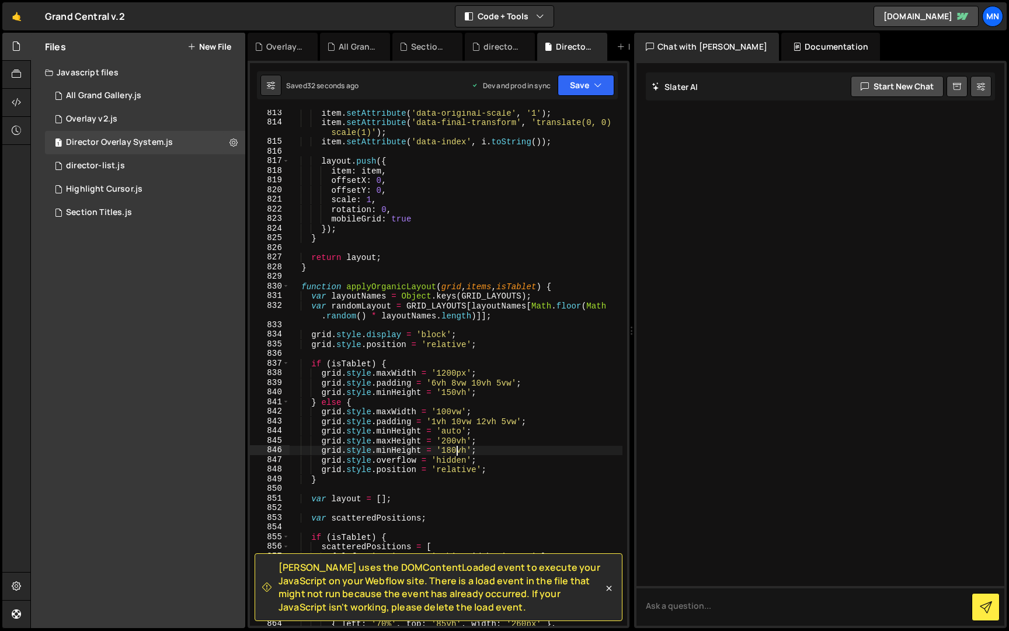
click at [480, 440] on div "item . setAttribute ( 'data-original-scale' , '1' ) ; item . setAttribute ( 'da…" at bounding box center [456, 375] width 334 height 535
drag, startPoint x: 481, startPoint y: 461, endPoint x: 245, endPoint y: 450, distance: 235.7
click at [245, 450] on div "Files New File Javascript files 1 All Grand Gallery.js 0 0 Overlay v2.js 0 1 Di…" at bounding box center [519, 331] width 979 height 596
type textarea "grid.style.minHeight = '180vh'; grid.style.overflow = 'hidden';"
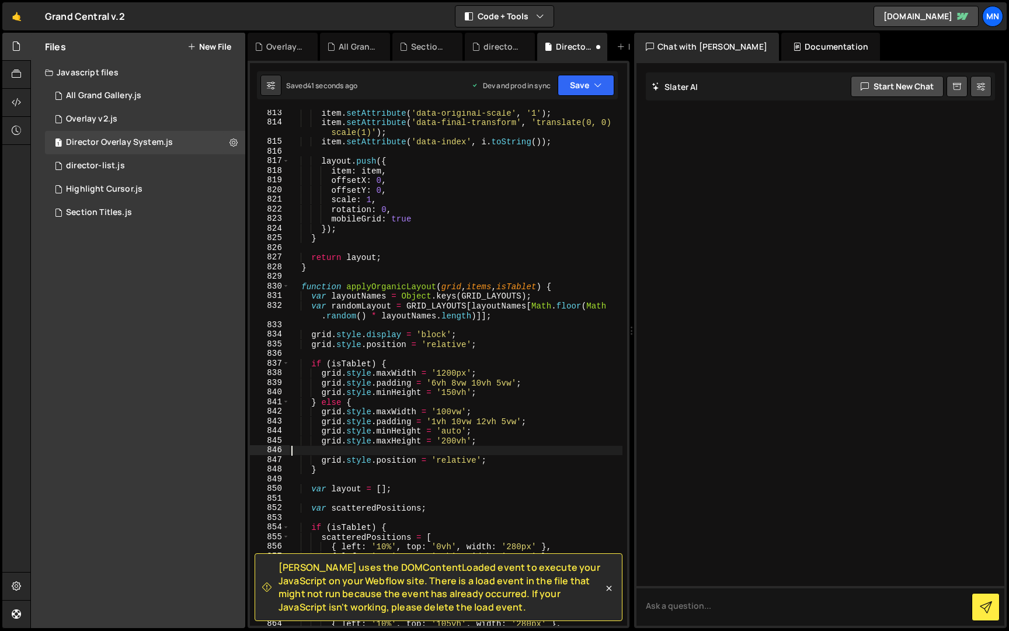
scroll to position [0, 0]
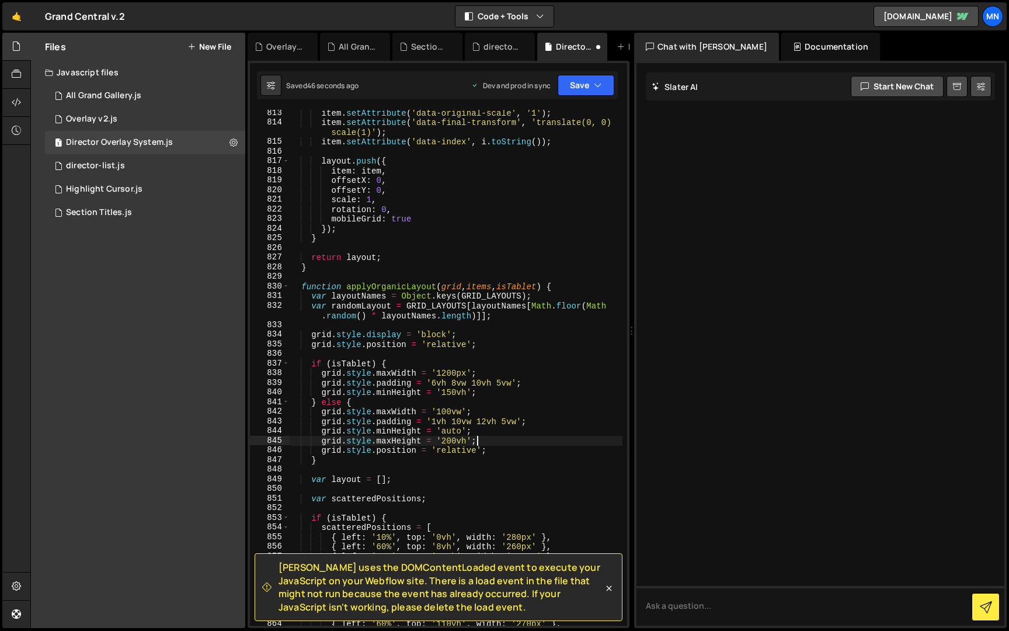
click at [467, 439] on div "item . setAttribute ( 'data-original-scale' , '1' ) ; item . setAttribute ( 'da…" at bounding box center [456, 375] width 334 height 535
click at [548, 474] on div "item . setAttribute ( 'data-original-scale' , '1' ) ; item . setAttribute ( 'da…" at bounding box center [456, 375] width 334 height 535
click at [581, 96] on div "Saved 54 seconds ago Dev and prod in sync Upgrade to Edit Save Save to Staging …" at bounding box center [437, 85] width 361 height 28
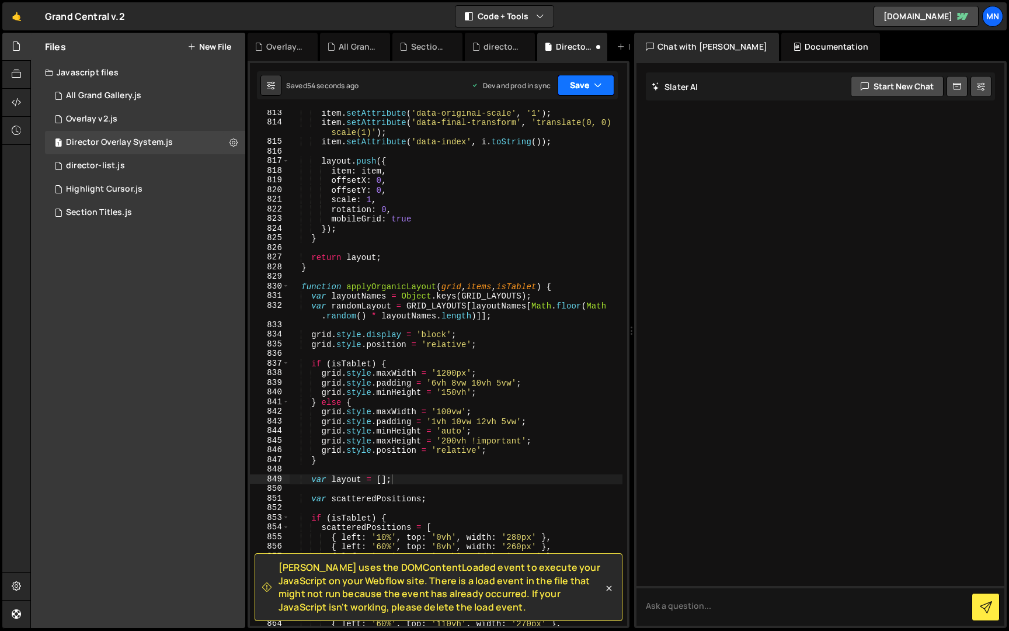
click at [589, 87] on button "Save" at bounding box center [586, 85] width 57 height 21
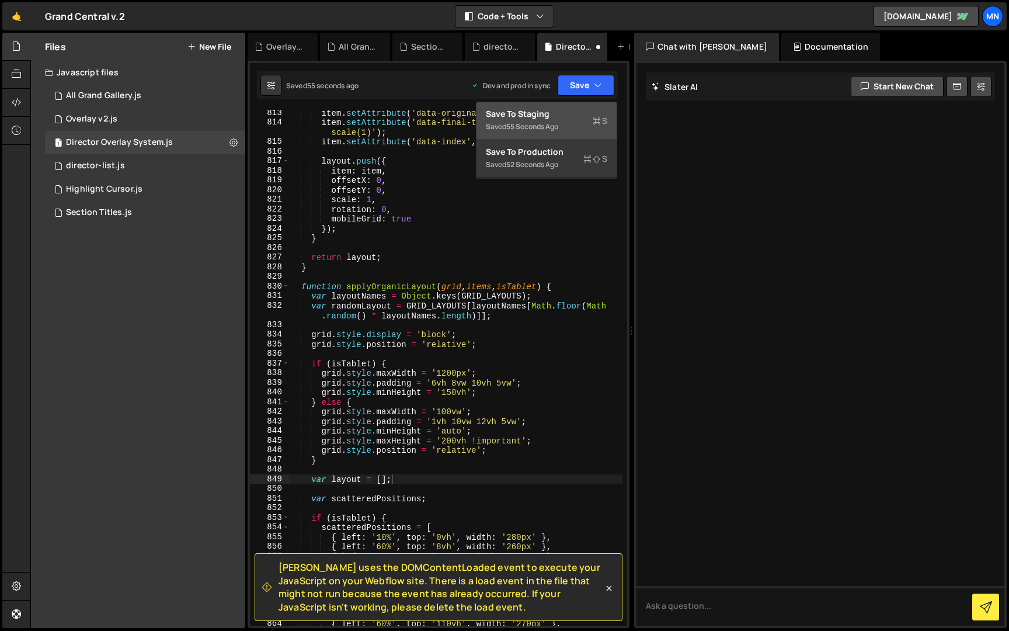
click at [569, 119] on div "Save to Staging S" at bounding box center [546, 114] width 121 height 12
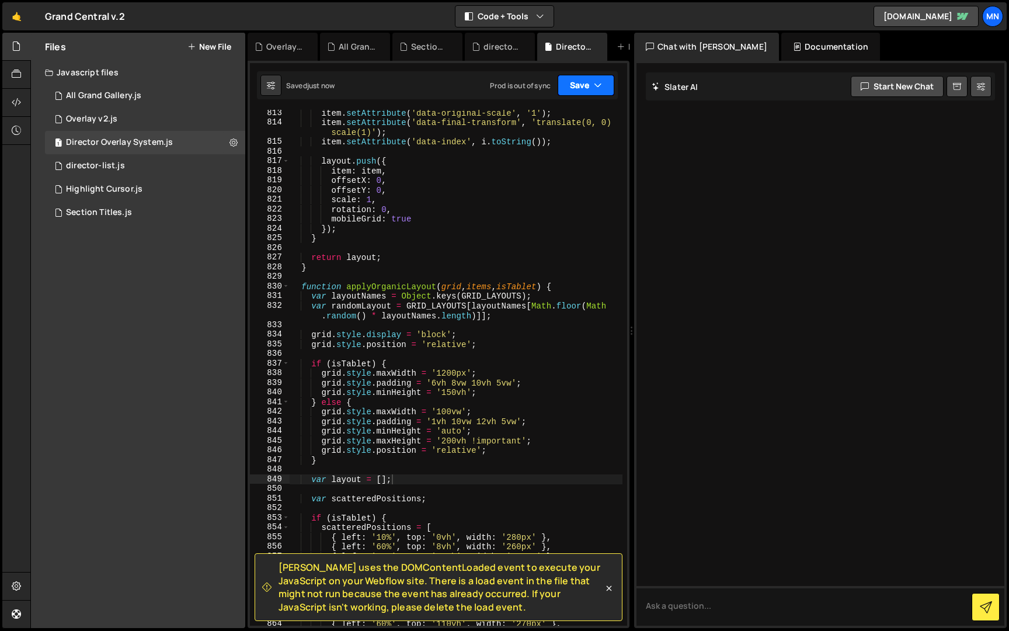
click at [589, 86] on button "Save" at bounding box center [586, 85] width 57 height 21
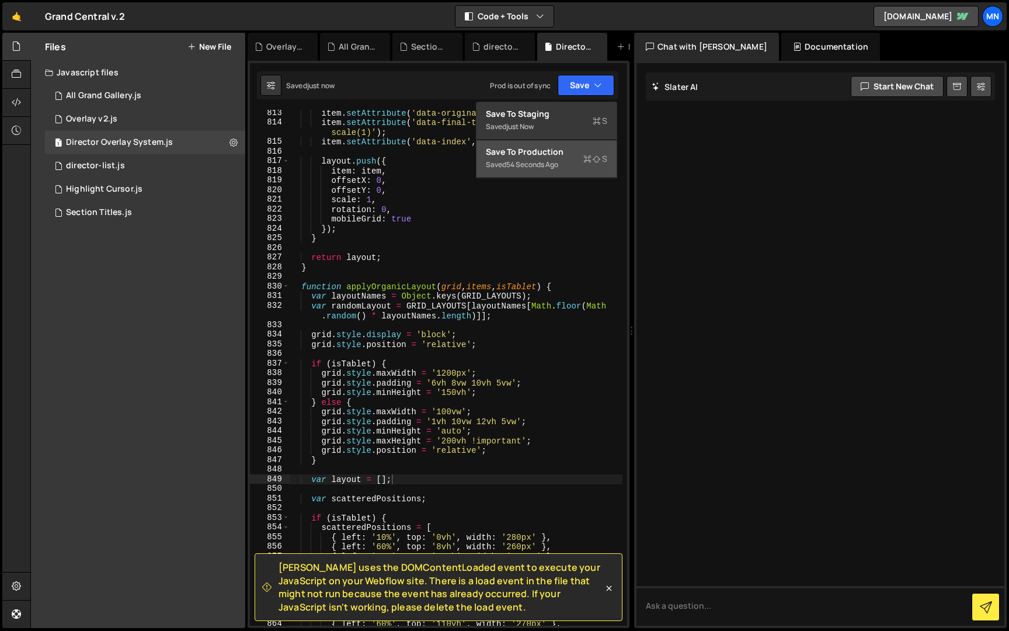
click at [572, 157] on div "Save to Production S" at bounding box center [546, 152] width 121 height 12
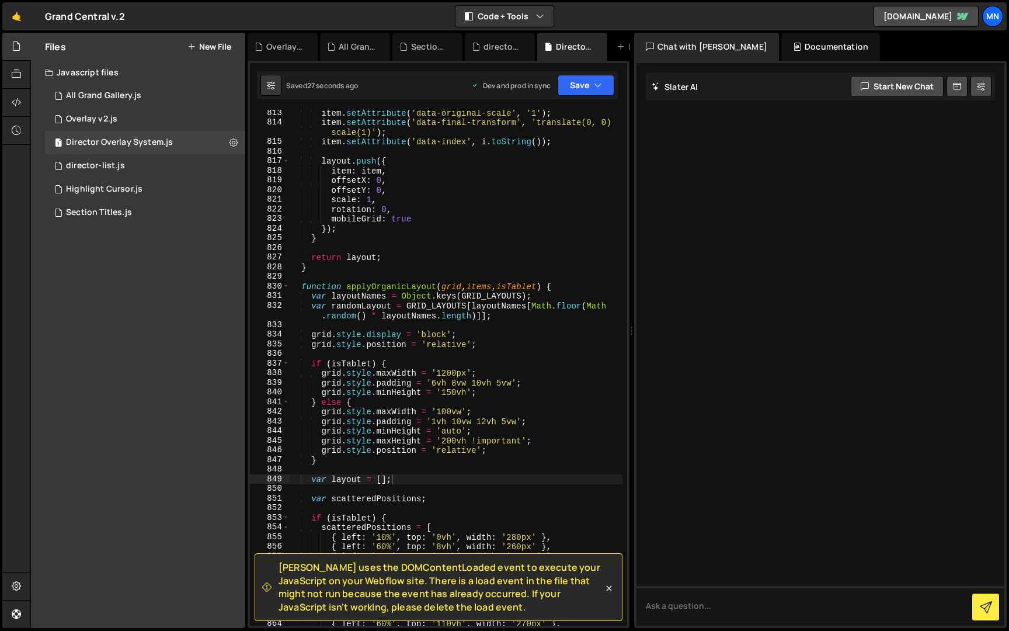
type textarea "grid.style.maxHeight = '200vh !important';"
drag, startPoint x: 541, startPoint y: 442, endPoint x: 249, endPoint y: 442, distance: 291.5
click at [250, 442] on div "grid.style.maxHeight = '200vh !important'; 813 814 815 816 817 818 819 820 821 …" at bounding box center [438, 368] width 377 height 516
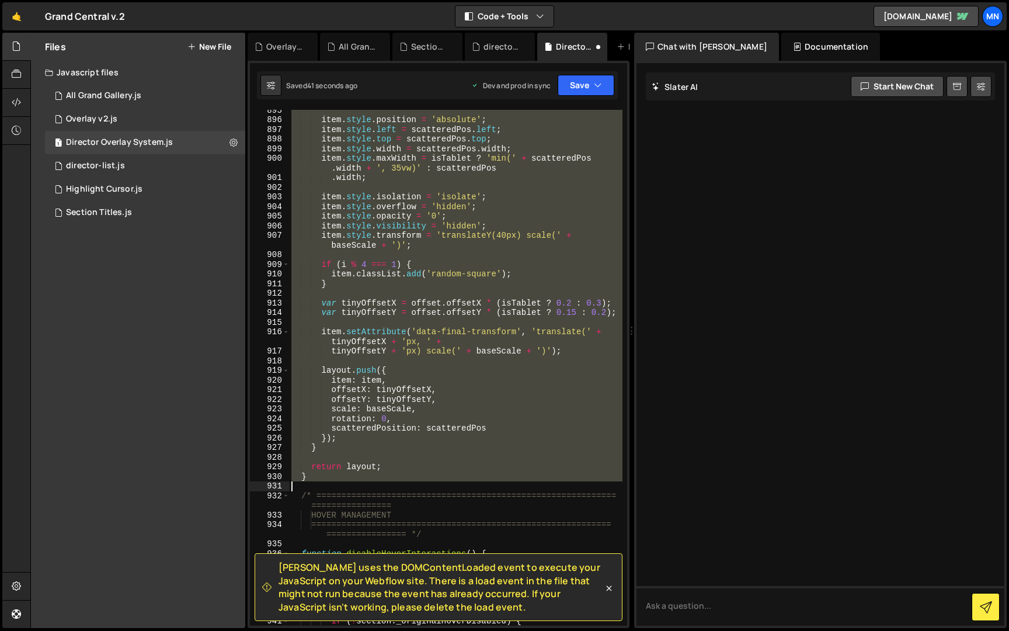
drag, startPoint x: 302, startPoint y: 287, endPoint x: 553, endPoint y: 484, distance: 319.0
click at [553, 484] on div "item . style . position = 'absolute' ; item . style . left = scatteredPos . lef…" at bounding box center [456, 377] width 334 height 545
type textarea "}"
